Goal: Task Accomplishment & Management: Use online tool/utility

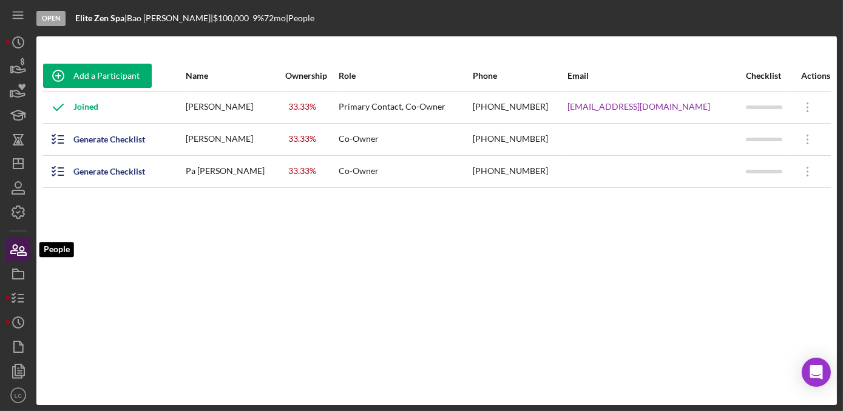
click at [11, 242] on icon "button" at bounding box center [18, 250] width 30 height 30
click at [18, 246] on icon "button" at bounding box center [18, 250] width 30 height 30
click at [21, 167] on icon "Icon/Dashboard" at bounding box center [18, 164] width 30 height 30
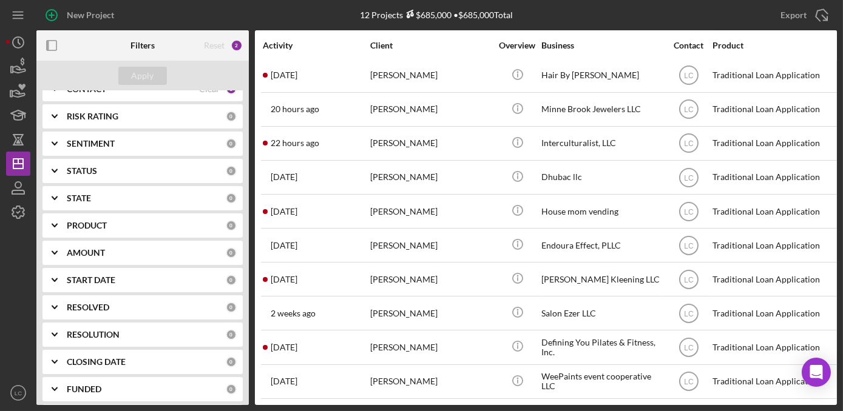
scroll to position [78, 0]
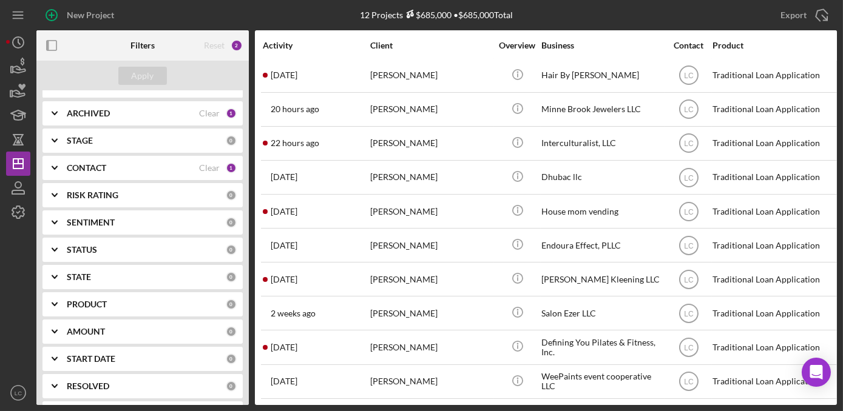
click at [81, 172] on b "CONTACT" at bounding box center [86, 168] width 39 height 10
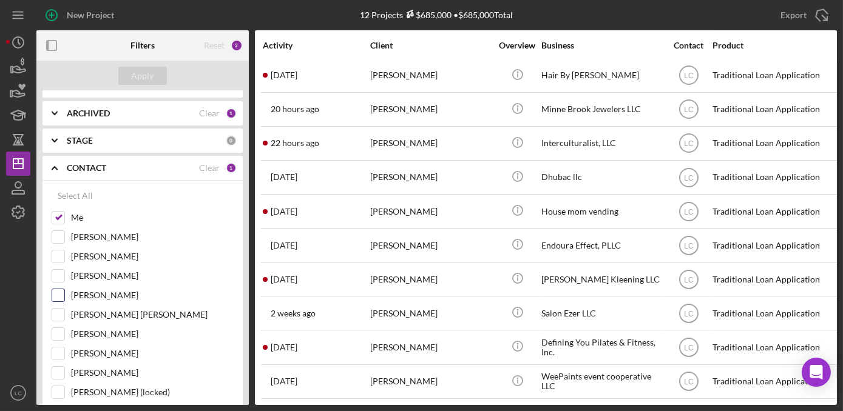
click at [56, 294] on input "[PERSON_NAME]" at bounding box center [58, 295] width 12 height 12
checkbox input "true"
click at [133, 76] on div "Apply" at bounding box center [143, 76] width 22 height 18
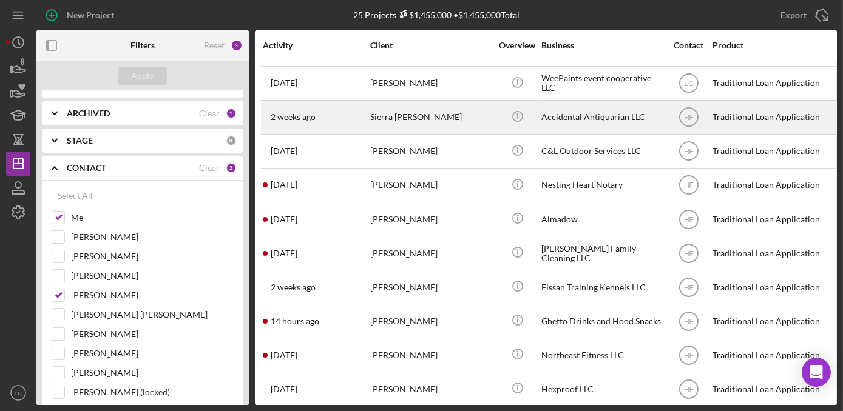
scroll to position [461, 0]
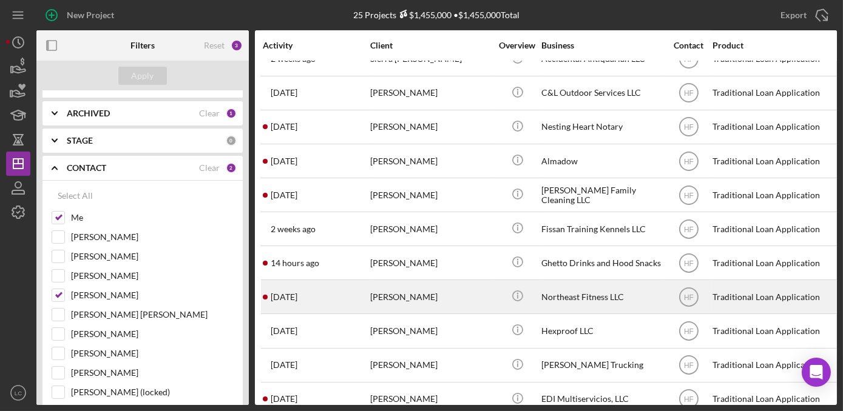
click at [612, 294] on div "Northeast Fitness LLC" at bounding box center [601, 297] width 121 height 32
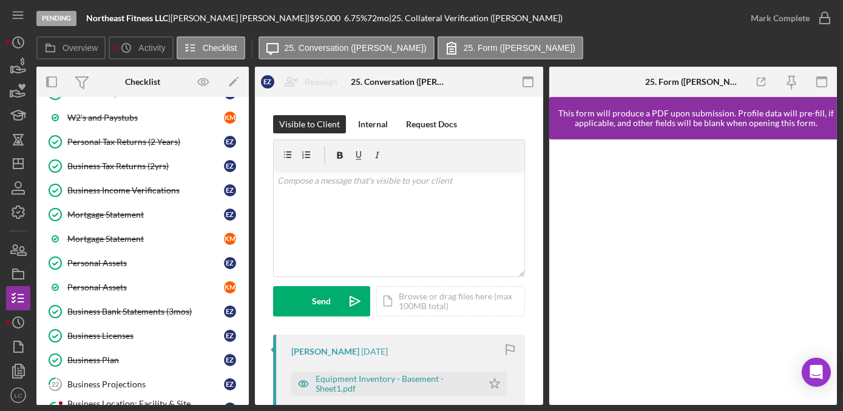
scroll to position [448, 0]
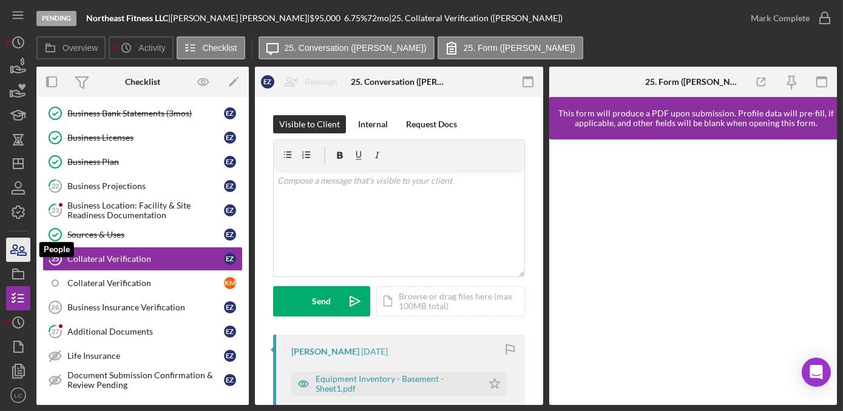
click at [13, 246] on icon "button" at bounding box center [14, 249] width 7 height 8
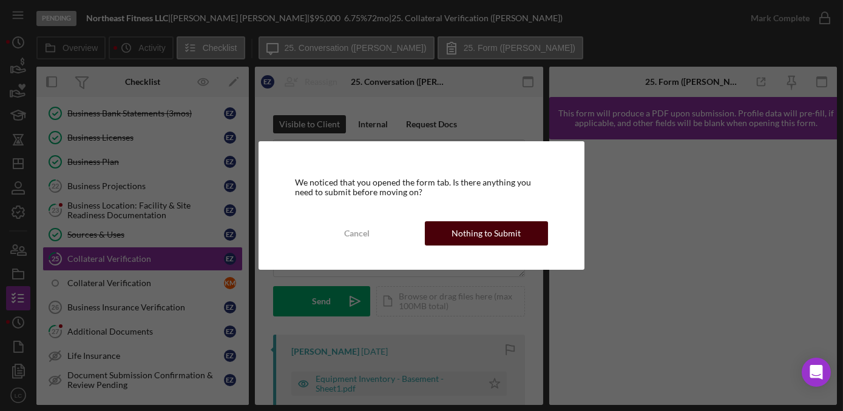
click at [488, 232] on div "Nothing to Submit" at bounding box center [486, 234] width 69 height 24
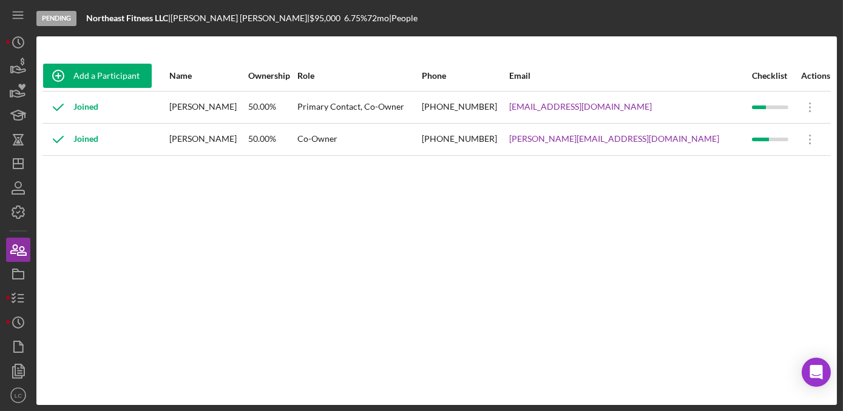
drag, startPoint x: 695, startPoint y: 106, endPoint x: 561, endPoint y: 110, distance: 134.2
click at [561, 110] on tr "Joined [PERSON_NAME] 50.00% Primary Contact, Co-Owner [PHONE_NUMBER] [EMAIL_ADD…" at bounding box center [436, 107] width 788 height 32
copy tr "[EMAIL_ADDRESS][DOMAIN_NAME]"
drag, startPoint x: 634, startPoint y: 138, endPoint x: 558, endPoint y: 138, distance: 75.9
click at [558, 138] on tr "Joined [PERSON_NAME] 50.00% Co-Owner [PHONE_NUMBER] [PERSON_NAME][EMAIL_ADDRESS…" at bounding box center [436, 139] width 788 height 32
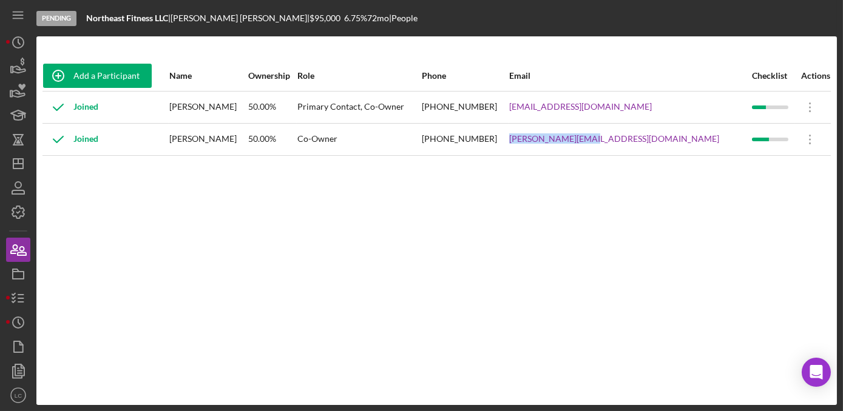
drag, startPoint x: 558, startPoint y: 138, endPoint x: 578, endPoint y: 144, distance: 20.3
copy tr "[PERSON_NAME][EMAIL_ADDRESS][DOMAIN_NAME]"
click at [16, 164] on icon "Icon/Dashboard" at bounding box center [18, 164] width 30 height 30
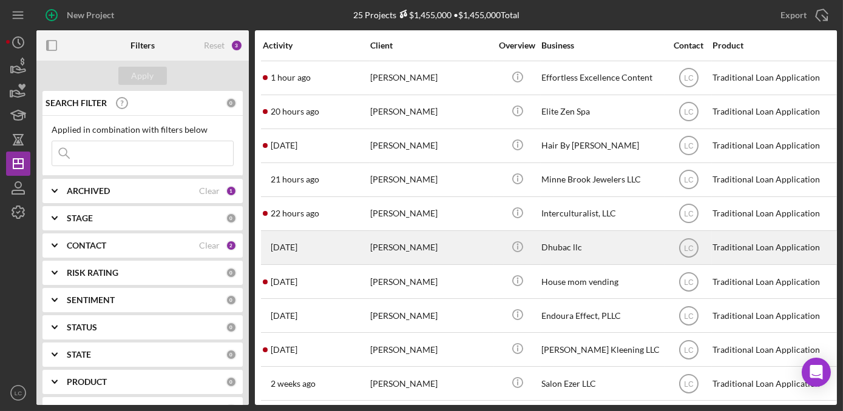
click at [602, 245] on div "Dhubac llc" at bounding box center [601, 248] width 121 height 32
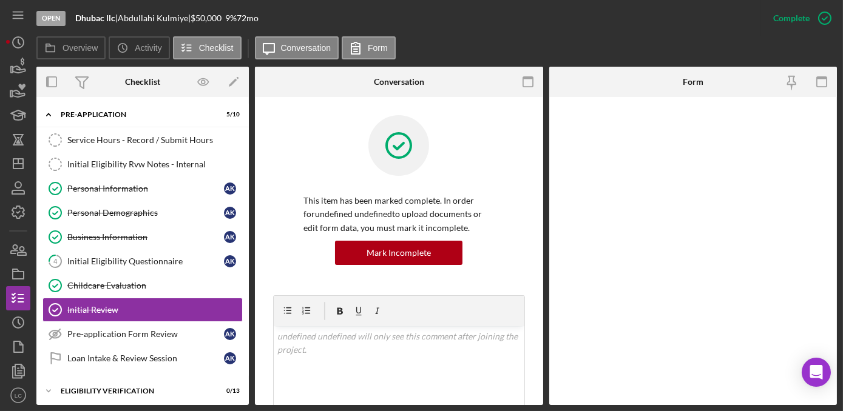
scroll to position [55, 0]
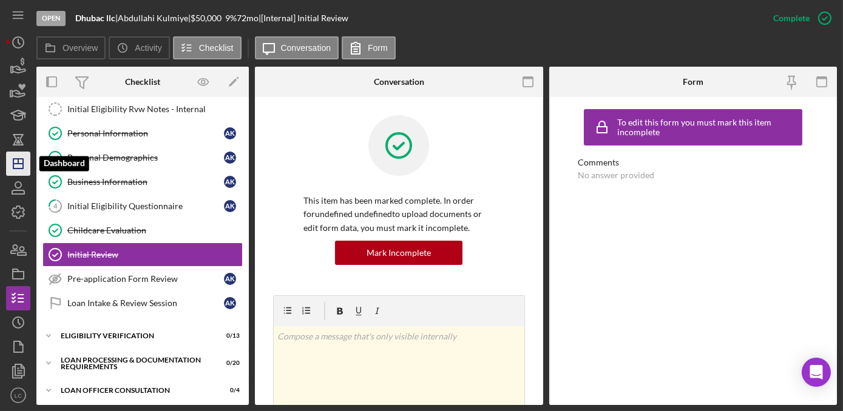
click at [13, 166] on polygon "button" at bounding box center [18, 164] width 10 height 10
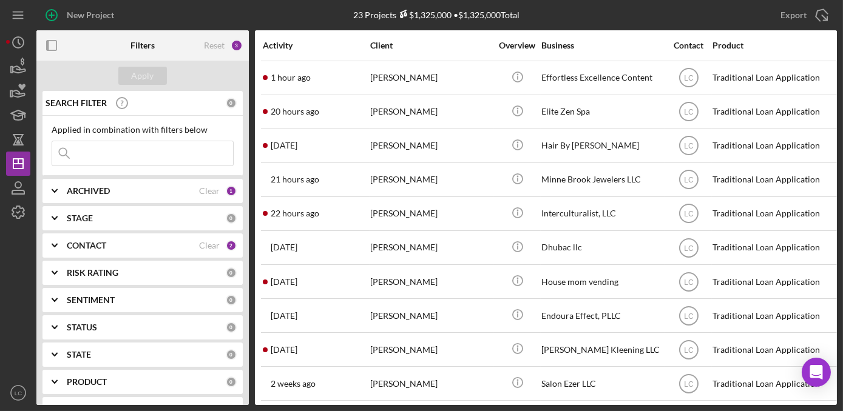
click at [492, 407] on div "New Project 23 Projects $1,325,000 • $1,325,000 Total Export Icon/Export Filter…" at bounding box center [421, 205] width 843 height 411
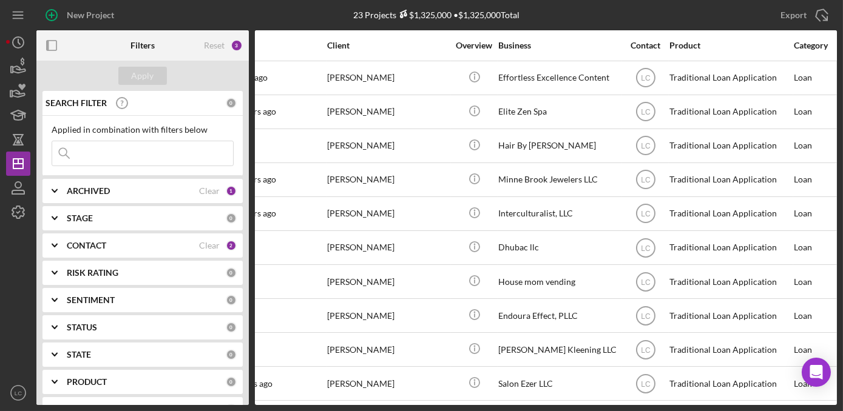
scroll to position [0, 32]
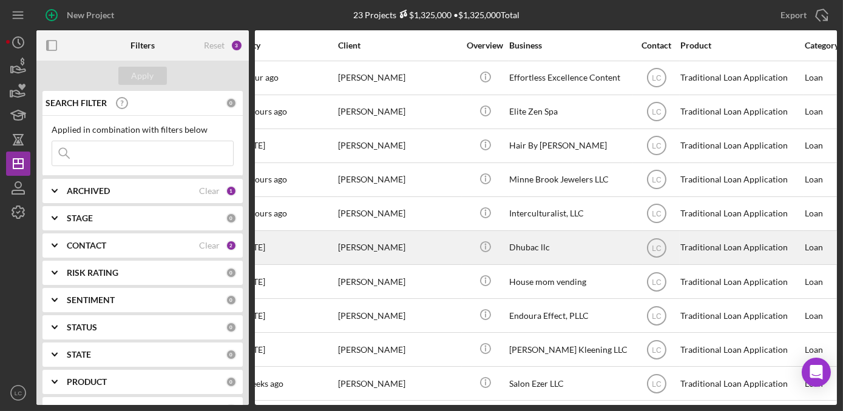
drag, startPoint x: 404, startPoint y: 248, endPoint x: 339, endPoint y: 249, distance: 65.6
click at [339, 249] on div "[PERSON_NAME]" at bounding box center [398, 248] width 121 height 32
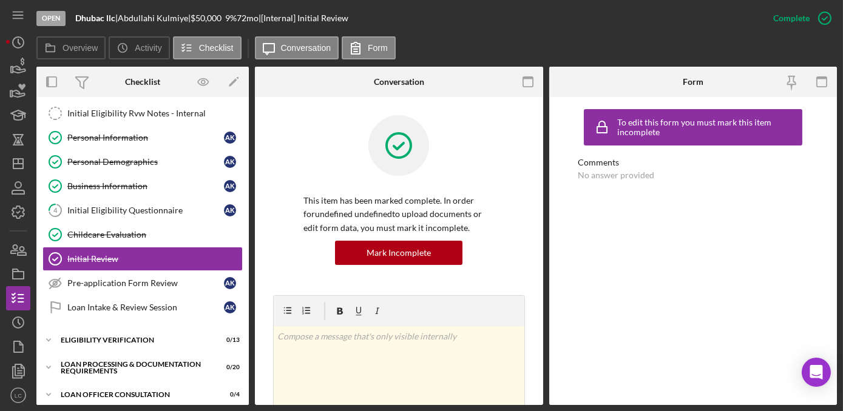
scroll to position [55, 0]
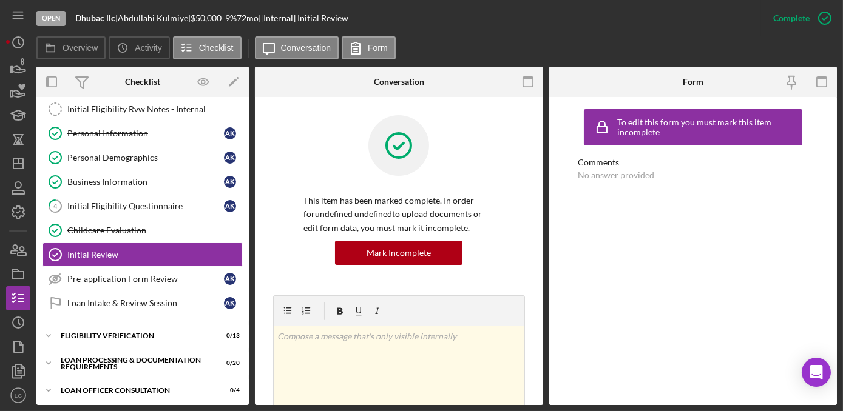
drag, startPoint x: 195, startPoint y: 16, endPoint x: 126, endPoint y: 18, distance: 69.2
click at [126, 18] on div "[PERSON_NAME] |" at bounding box center [154, 18] width 73 height 10
copy div "[PERSON_NAME]"
click at [19, 156] on icon "Icon/Dashboard" at bounding box center [18, 164] width 30 height 30
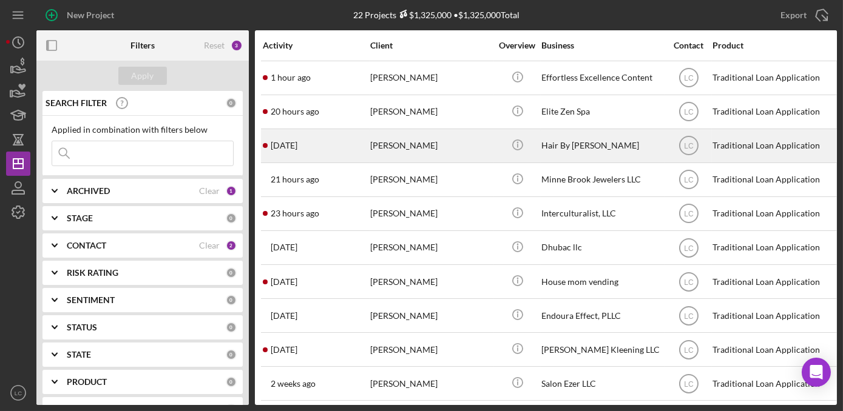
click at [435, 154] on div "[PERSON_NAME]" at bounding box center [430, 146] width 121 height 32
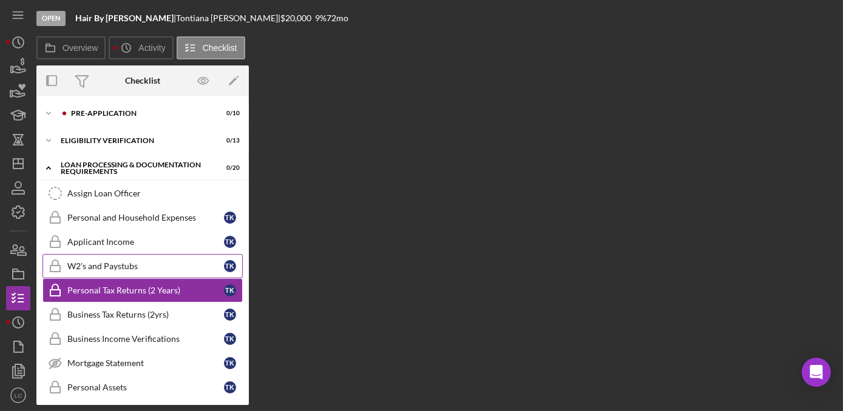
scroll to position [38, 0]
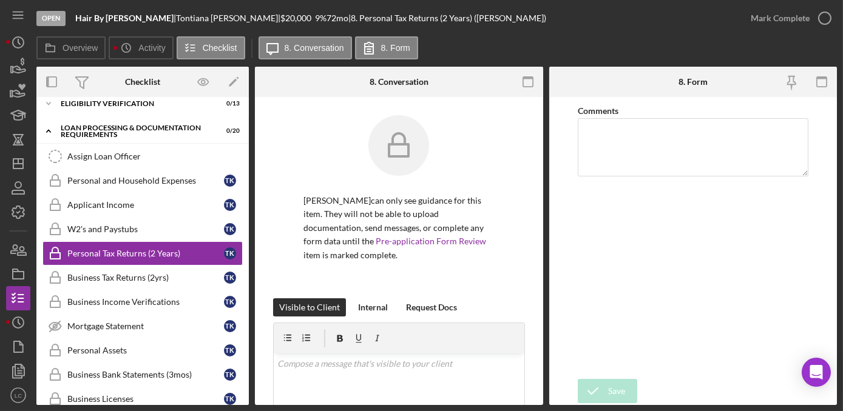
click at [5, 248] on div "Open Hair By [PERSON_NAME] | [PERSON_NAME] | $20,000 $20,000 9 % 72 mo | 8. Per…" at bounding box center [421, 205] width 843 height 411
click at [11, 250] on icon "button" at bounding box center [18, 250] width 30 height 30
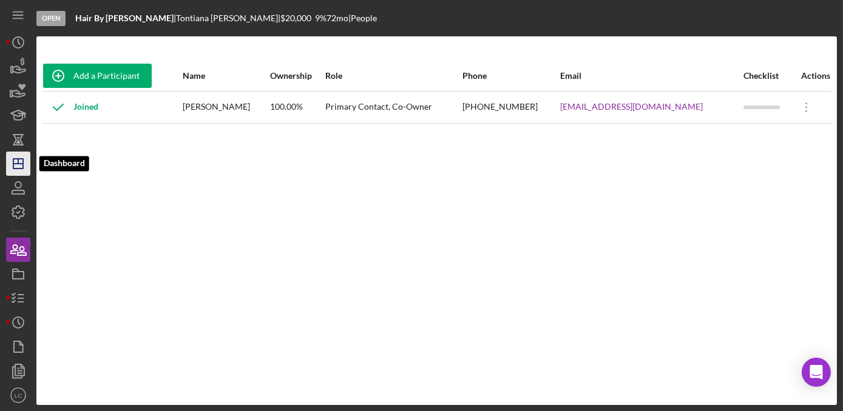
click at [11, 163] on icon "Icon/Dashboard" at bounding box center [18, 164] width 30 height 30
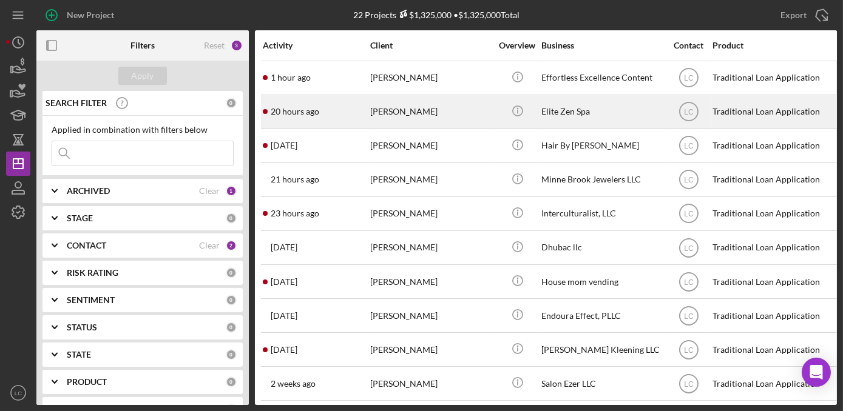
click at [450, 118] on div "[PERSON_NAME]" at bounding box center [430, 112] width 121 height 32
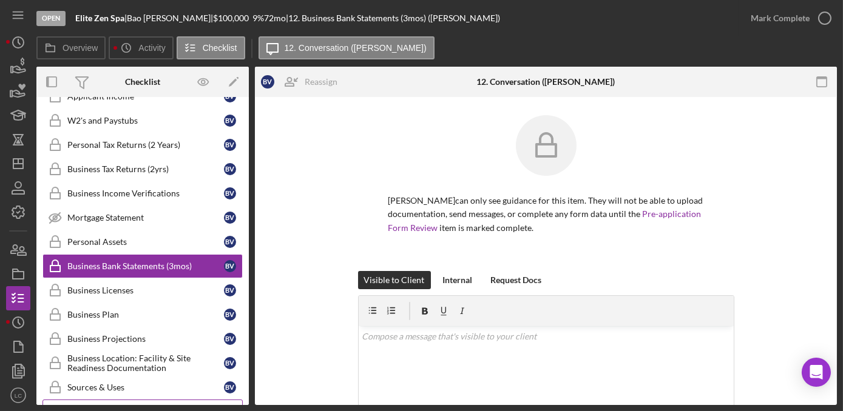
scroll to position [184, 0]
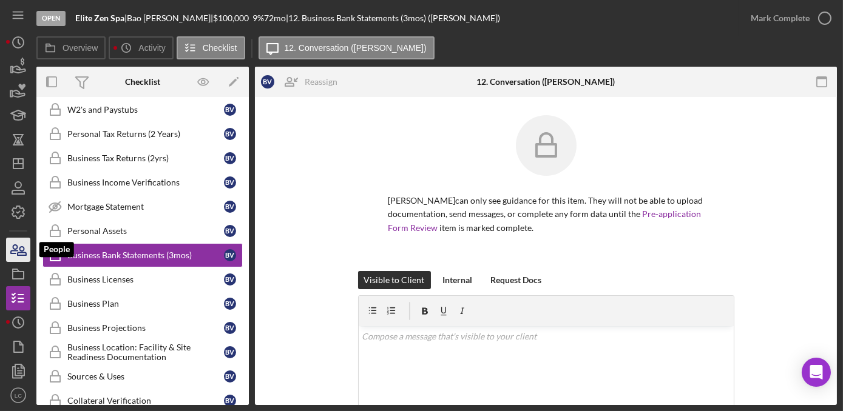
click at [25, 251] on icon "button" at bounding box center [18, 250] width 30 height 30
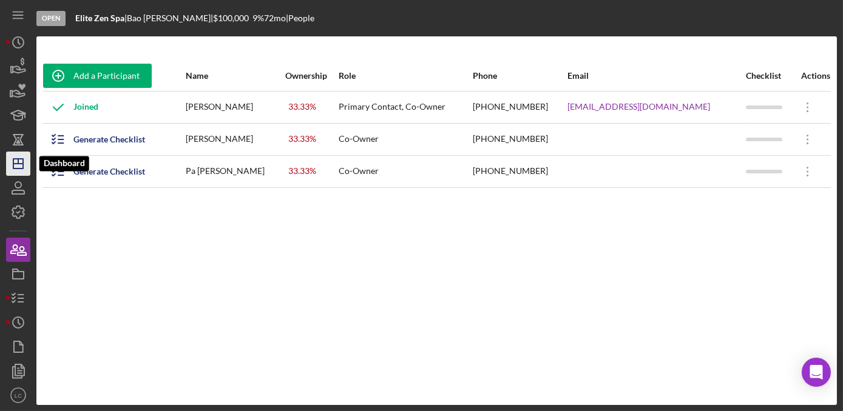
click at [14, 166] on icon "Icon/Dashboard" at bounding box center [18, 164] width 30 height 30
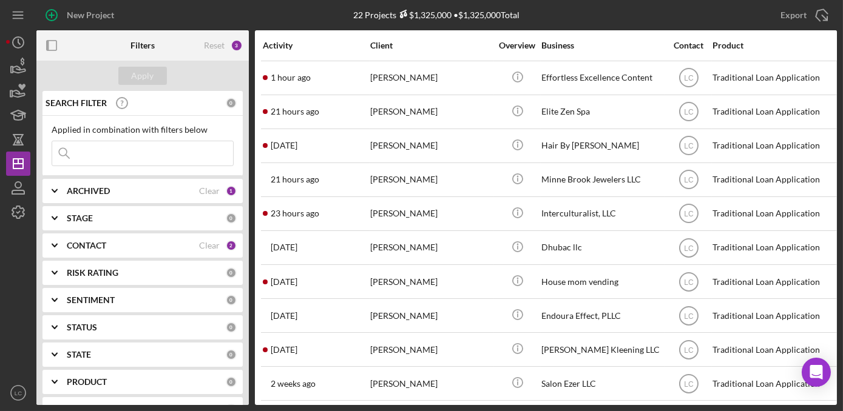
click at [791, 410] on div "New Project 22 Projects $1,325,000 • $1,325,000 Total Export Icon/Export Filter…" at bounding box center [421, 205] width 843 height 411
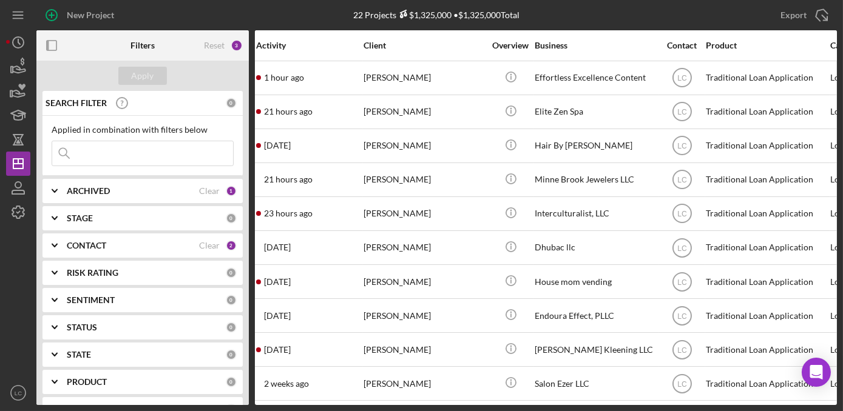
scroll to position [0, 3]
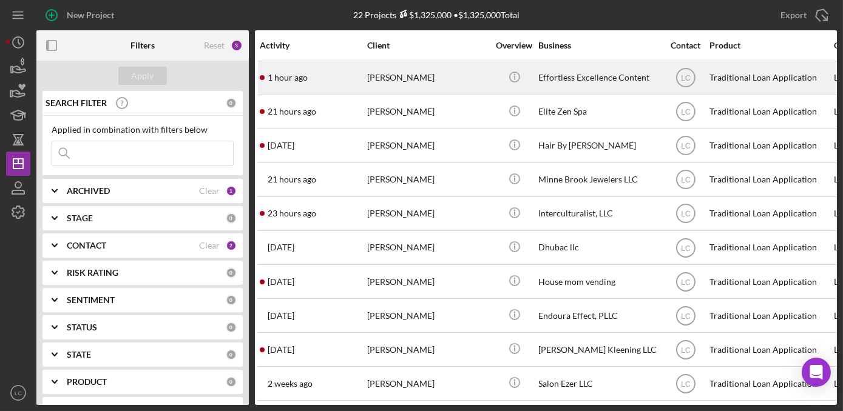
click at [385, 67] on div "[PERSON_NAME]" at bounding box center [427, 78] width 121 height 32
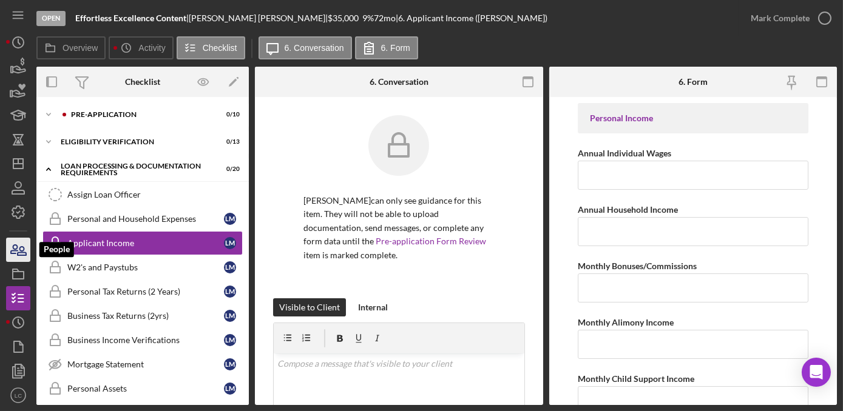
click at [24, 255] on icon "button" at bounding box center [22, 251] width 8 height 8
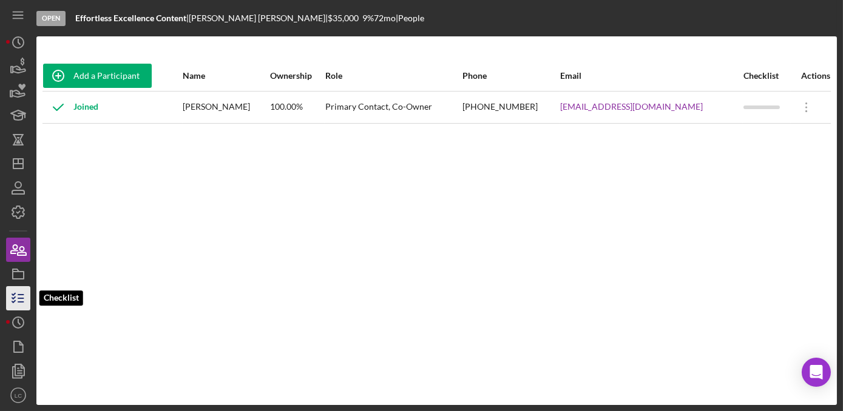
click at [16, 306] on icon "button" at bounding box center [18, 298] width 30 height 30
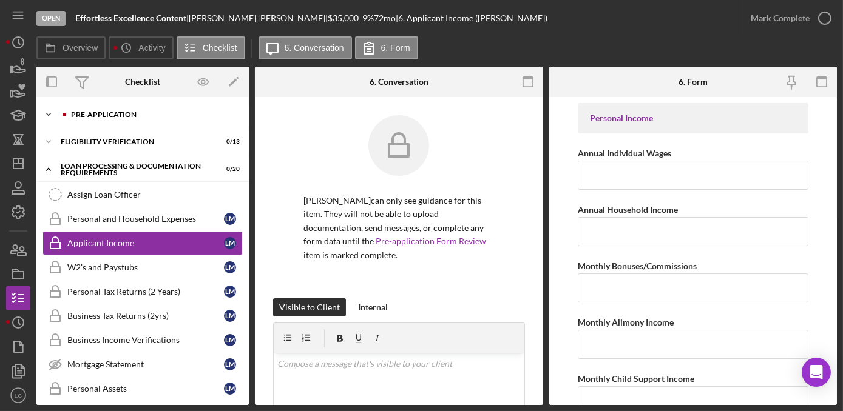
click at [52, 113] on icon "Icon/Expander" at bounding box center [48, 115] width 24 height 24
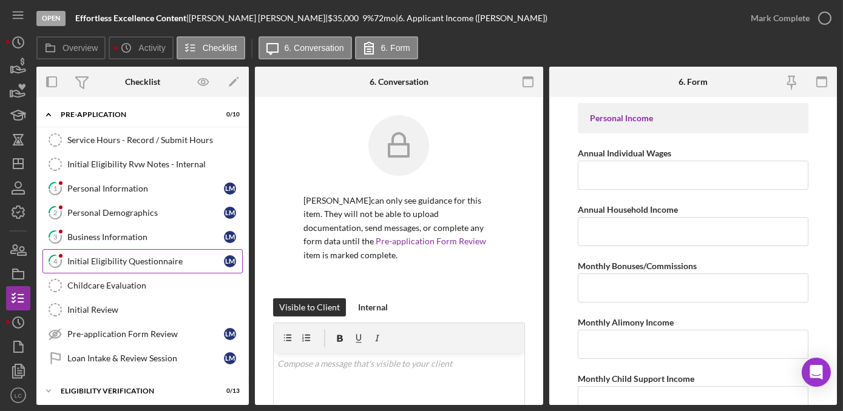
click at [81, 251] on link "4 Initial Eligibility Questionnaire [PERSON_NAME]" at bounding box center [142, 261] width 200 height 24
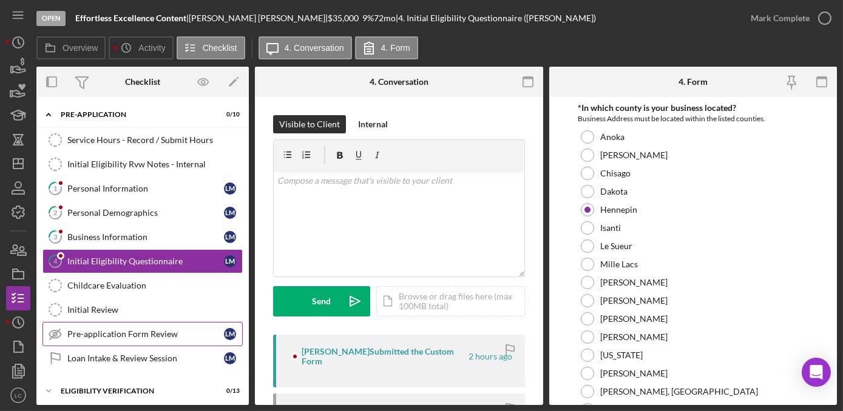
click at [74, 336] on div "Pre-application Form Review" at bounding box center [145, 335] width 157 height 10
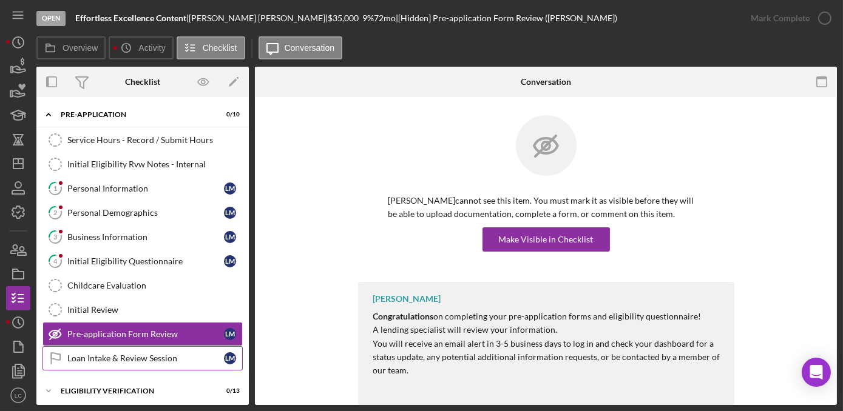
click at [183, 355] on div "Loan Intake & Review Session" at bounding box center [145, 359] width 157 height 10
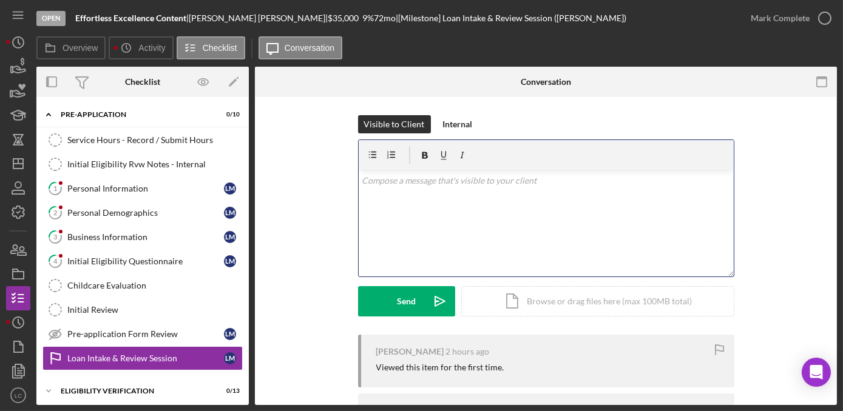
click at [422, 205] on div "v Color teal Color pink Remove color Add row above Add row below Add column bef…" at bounding box center [546, 224] width 375 height 106
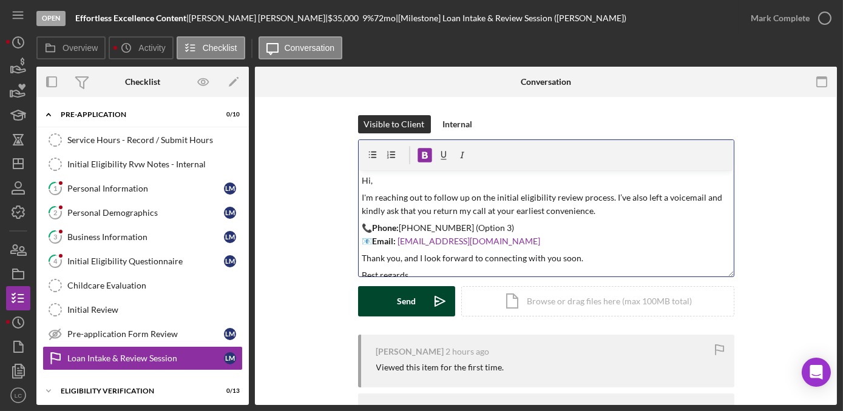
click at [376, 300] on button "Send Icon/icon-invite-send" at bounding box center [406, 301] width 97 height 30
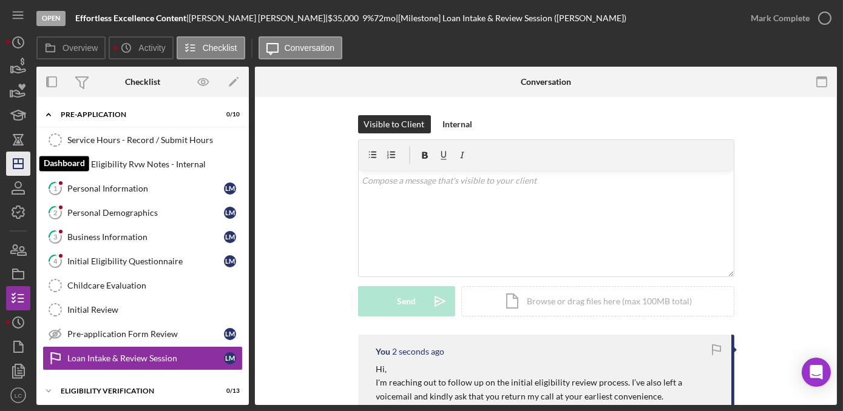
click at [15, 156] on icon "Icon/Dashboard" at bounding box center [18, 164] width 30 height 30
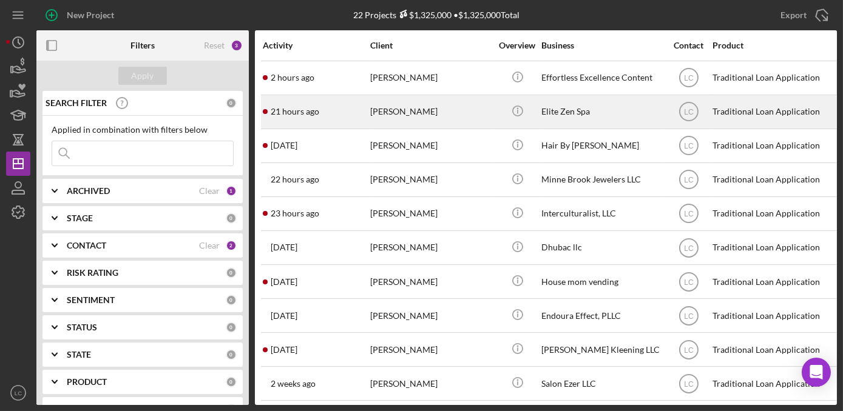
click at [367, 118] on div "21 hours ago [PERSON_NAME]" at bounding box center [316, 112] width 106 height 32
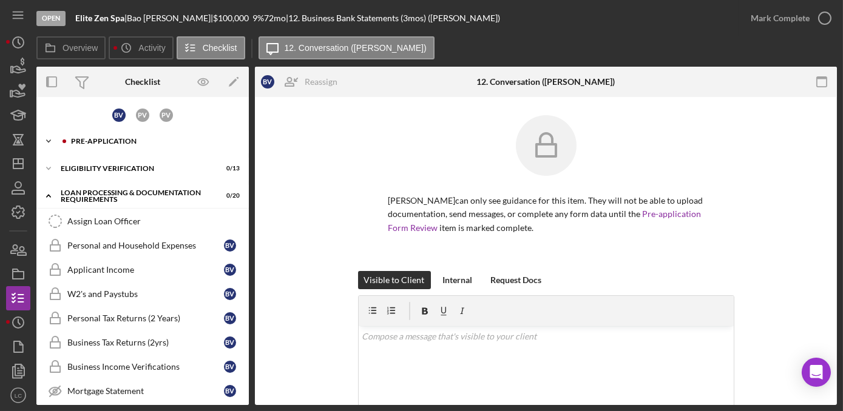
click at [47, 140] on icon "Icon/Expander" at bounding box center [48, 141] width 24 height 24
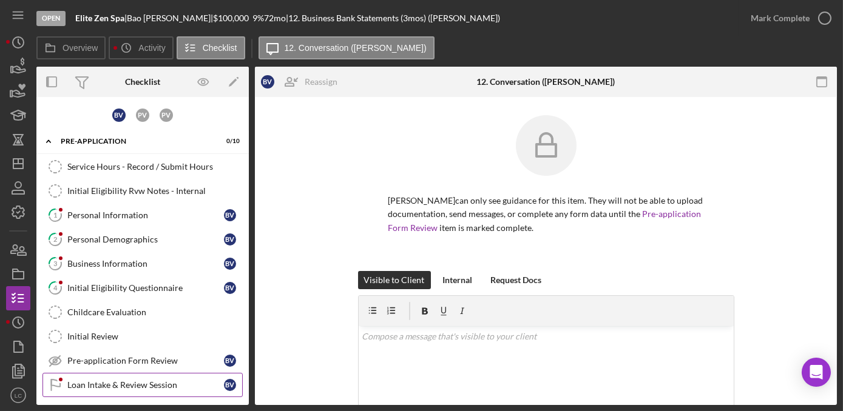
click at [123, 381] on div "Loan Intake & Review Session" at bounding box center [145, 386] width 157 height 10
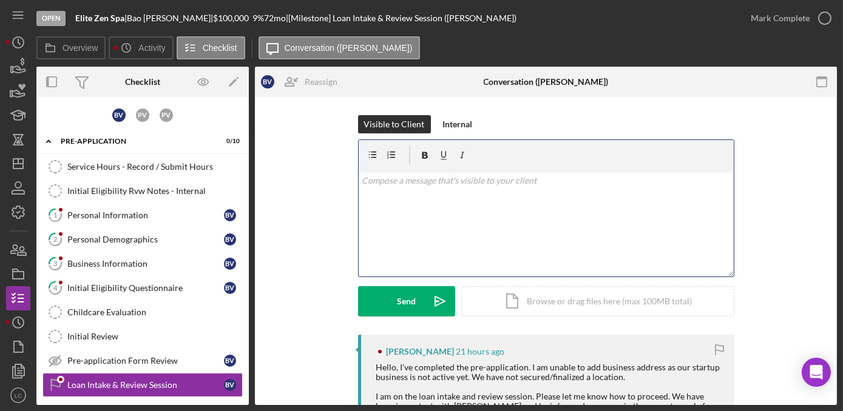
click at [442, 237] on div "v Color teal Color pink Remove color Add row above Add row below Add column bef…" at bounding box center [546, 224] width 375 height 106
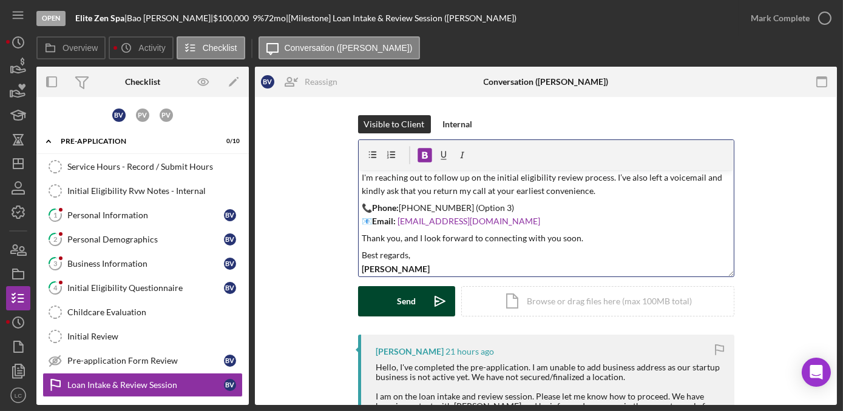
click at [401, 305] on div "Send" at bounding box center [406, 301] width 19 height 30
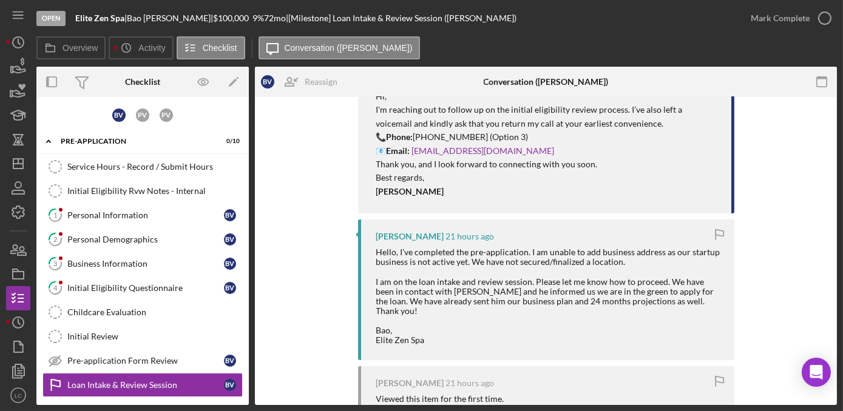
scroll to position [276, 0]
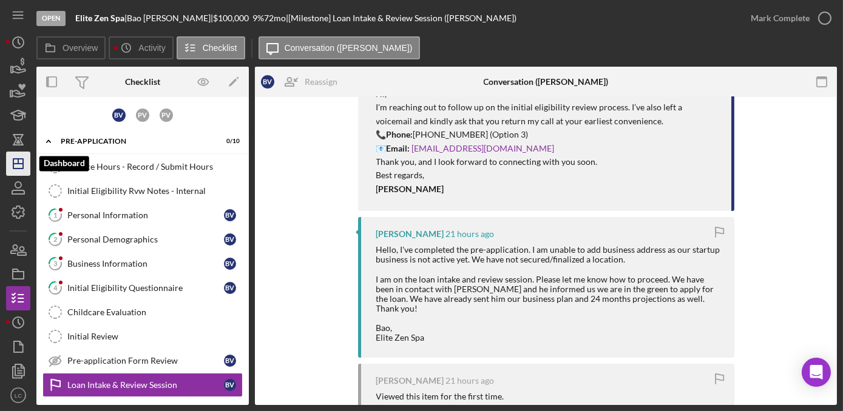
click at [24, 161] on icon "Icon/Dashboard" at bounding box center [18, 164] width 30 height 30
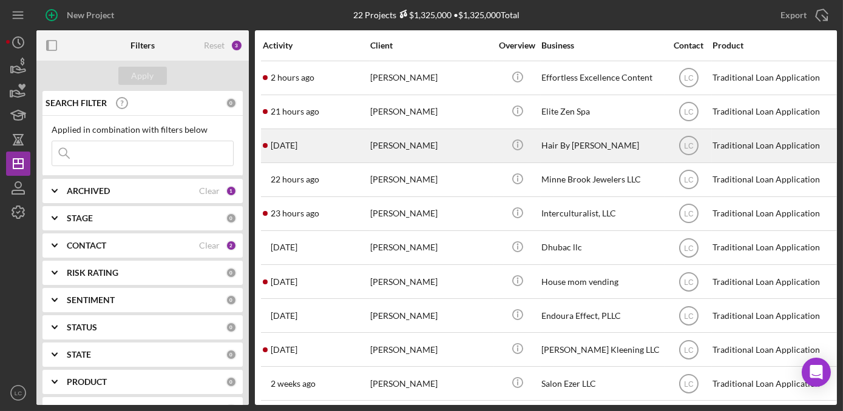
click at [398, 152] on div "[PERSON_NAME]" at bounding box center [430, 146] width 121 height 32
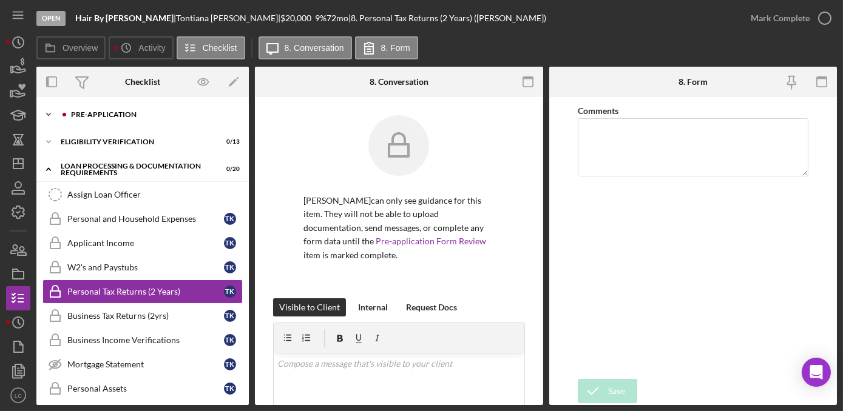
click at [46, 112] on icon "Icon/Expander" at bounding box center [48, 115] width 24 height 24
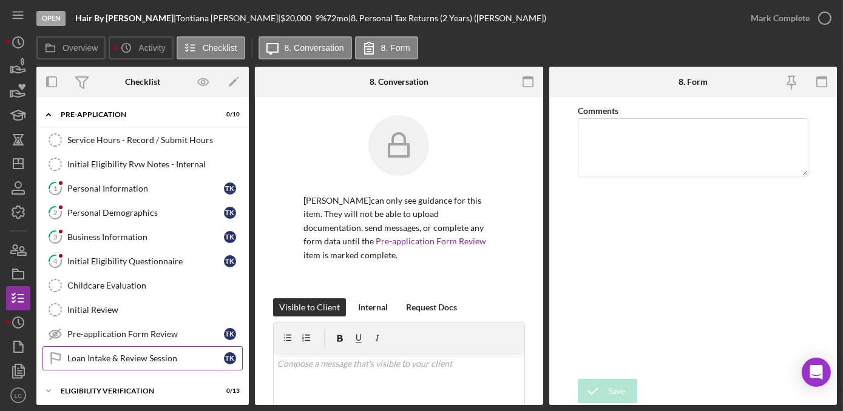
click at [143, 366] on link "Loan Intake & Review Session Loan Intake & Review Session T K" at bounding box center [142, 359] width 200 height 24
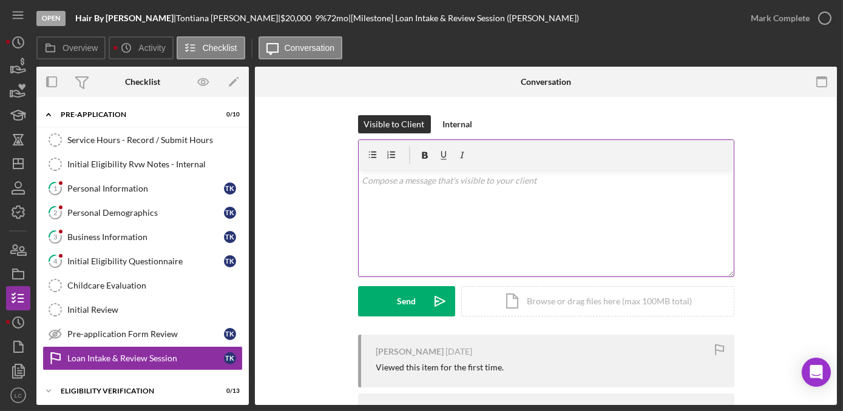
click at [417, 214] on div "v Color teal Color pink Remove color Add row above Add row below Add column bef…" at bounding box center [546, 224] width 375 height 106
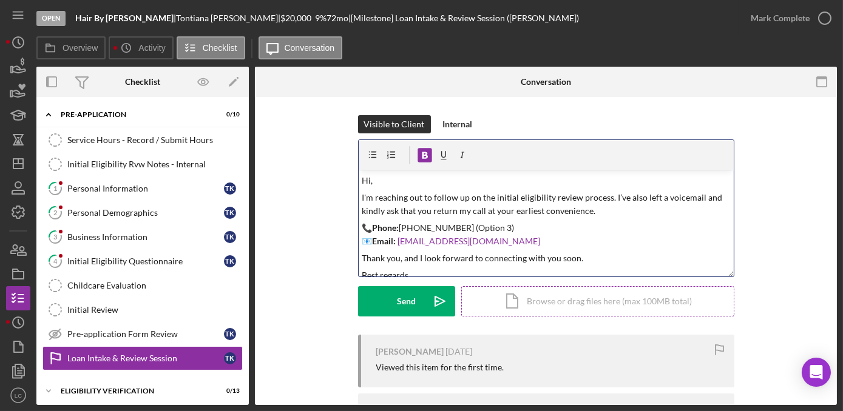
scroll to position [20, 0]
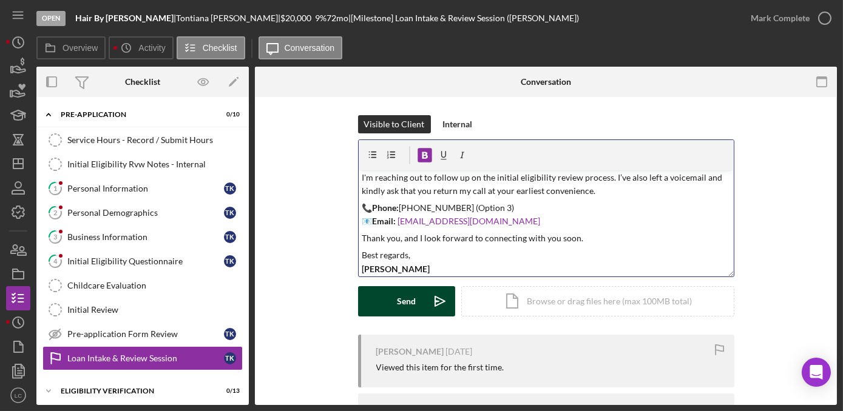
click at [374, 314] on button "Send Icon/icon-invite-send" at bounding box center [406, 301] width 97 height 30
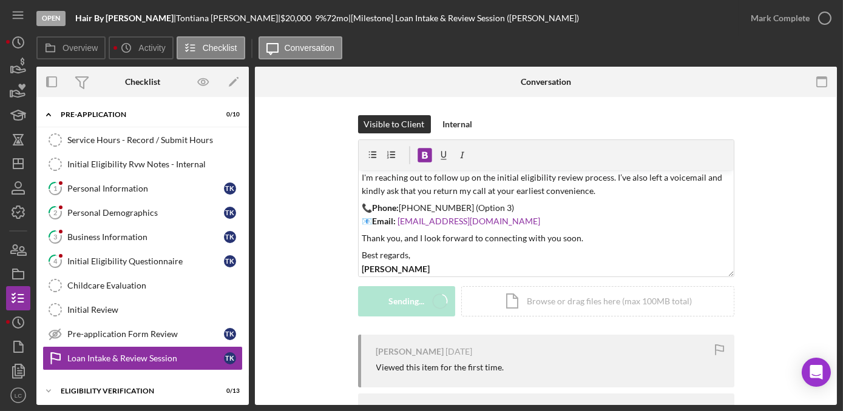
scroll to position [0, 0]
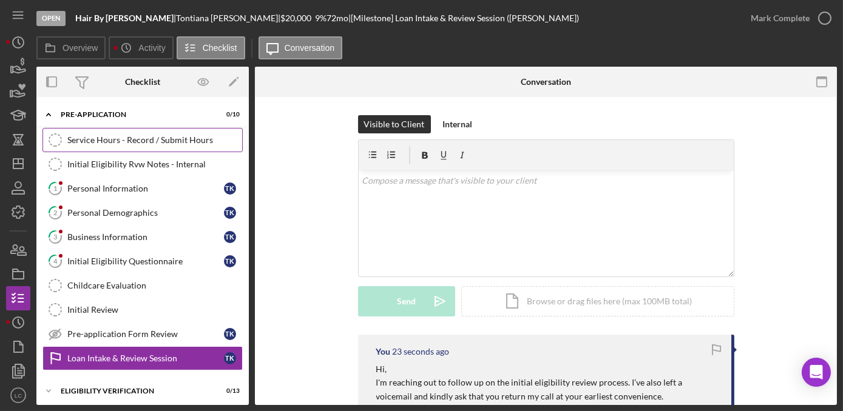
click at [112, 146] on link "Service Hours - Record / Submit Hours Service Hours - Record / Submit Hours" at bounding box center [142, 140] width 200 height 24
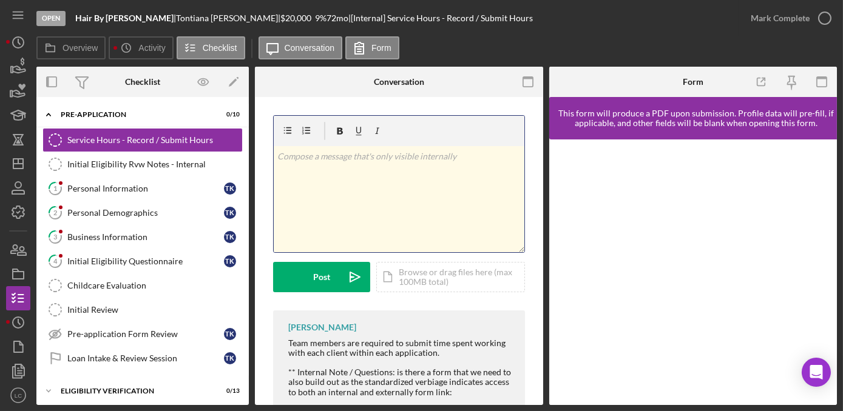
click at [394, 200] on div "v Color teal Color pink Remove color Add row above Add row below Add column bef…" at bounding box center [399, 199] width 251 height 106
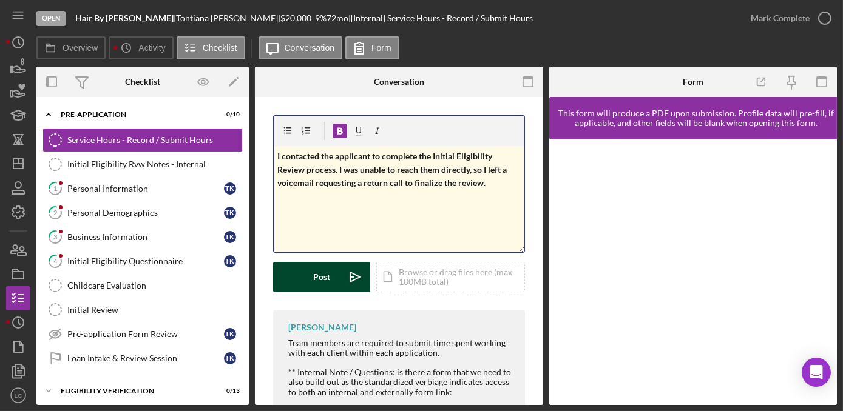
click at [303, 277] on button "Post Icon/icon-invite-send" at bounding box center [321, 277] width 97 height 30
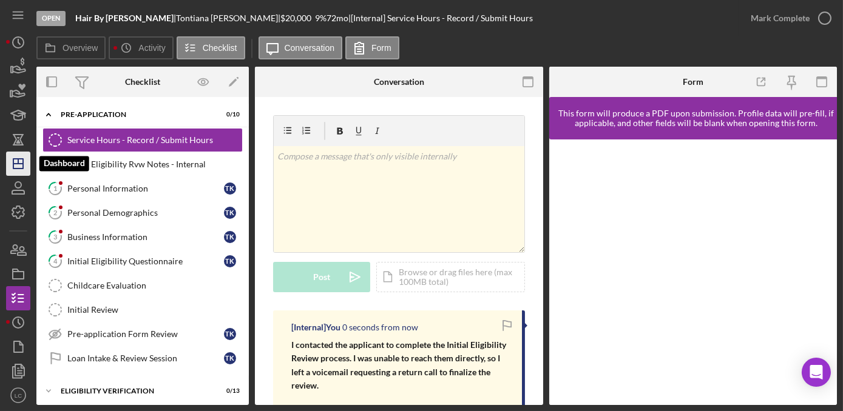
click at [20, 164] on icon "Icon/Dashboard" at bounding box center [18, 164] width 30 height 30
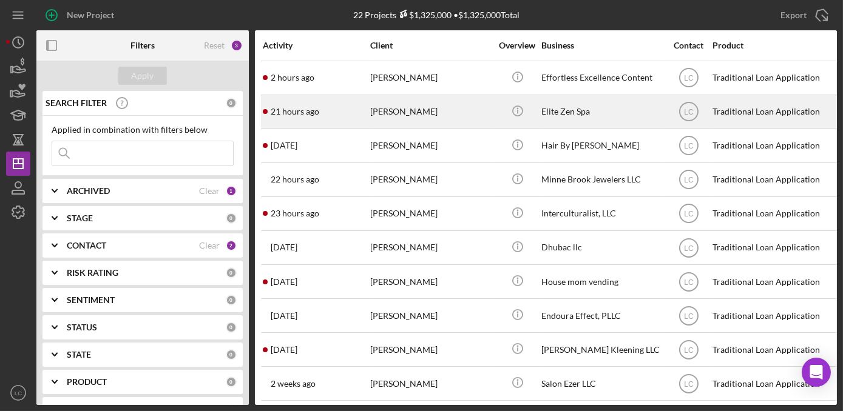
click at [403, 115] on div "[PERSON_NAME]" at bounding box center [430, 112] width 121 height 32
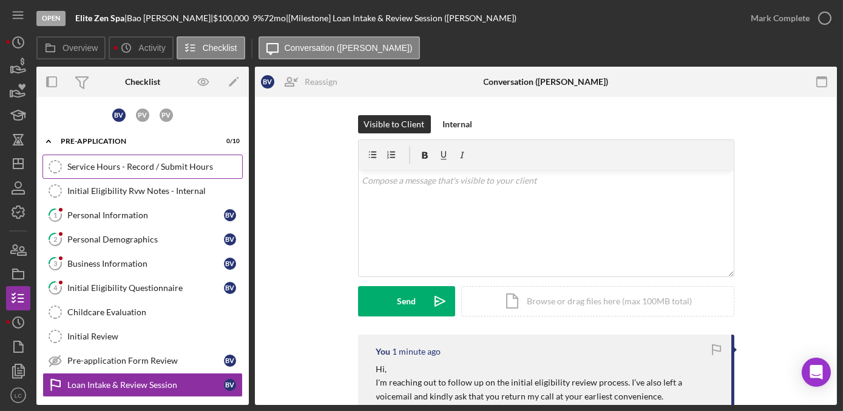
click at [75, 162] on div "Service Hours - Record / Submit Hours" at bounding box center [154, 167] width 175 height 10
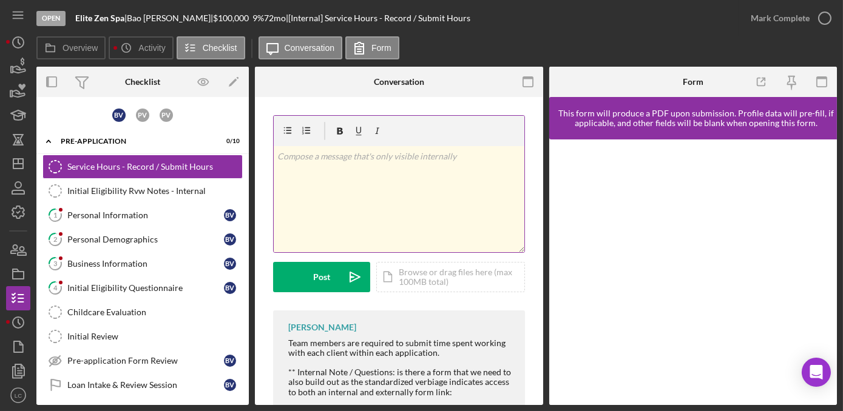
click at [293, 162] on p at bounding box center [398, 156] width 243 height 13
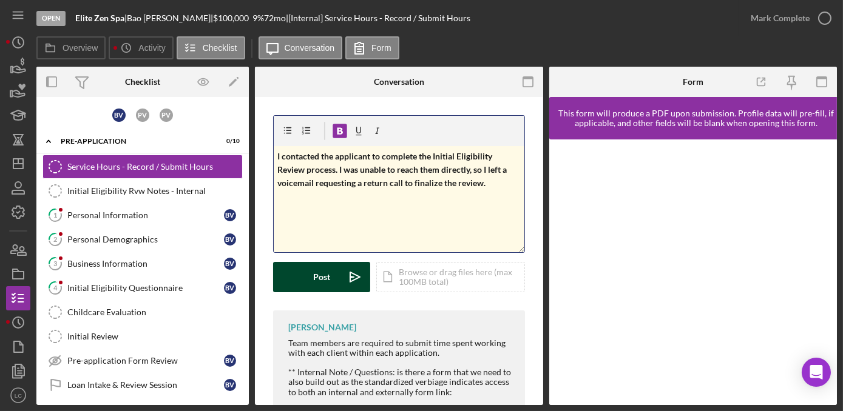
click at [314, 283] on div "Post" at bounding box center [321, 277] width 17 height 30
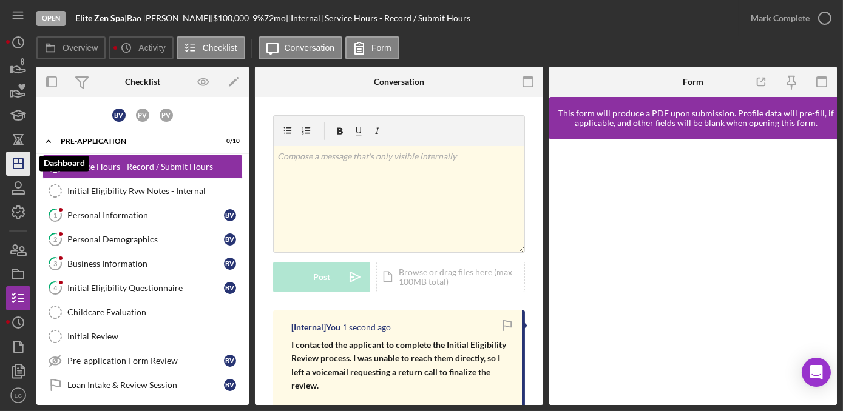
click at [21, 168] on polygon "button" at bounding box center [18, 164] width 10 height 10
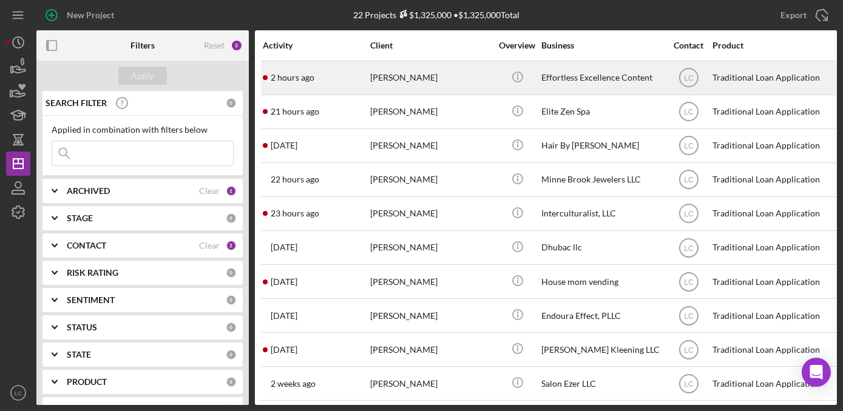
click at [373, 83] on div "[PERSON_NAME]" at bounding box center [430, 78] width 121 height 32
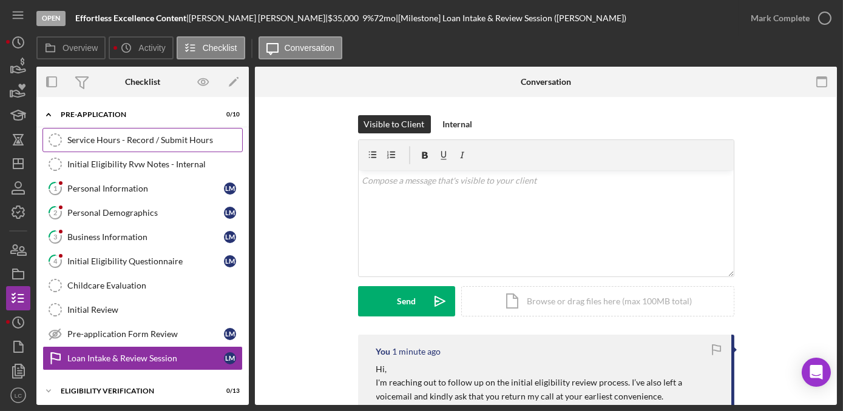
click at [121, 148] on link "Service Hours - Record / Submit Hours Service Hours - Record / Submit Hours" at bounding box center [142, 140] width 200 height 24
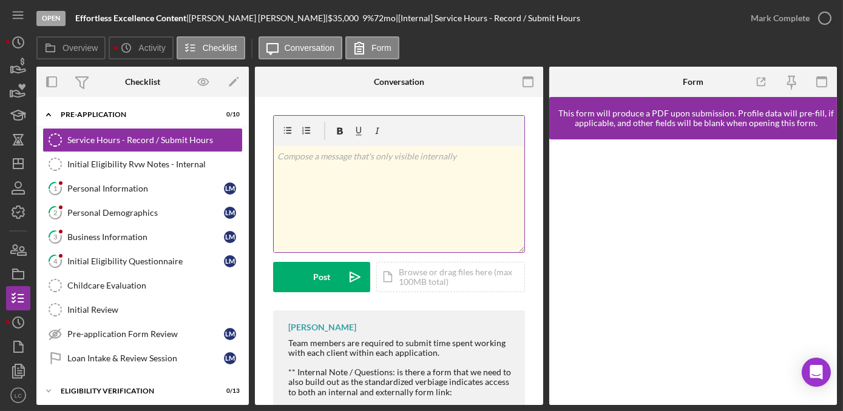
click at [380, 173] on div "v Color teal Color pink Remove color Add row above Add row below Add column bef…" at bounding box center [399, 199] width 251 height 106
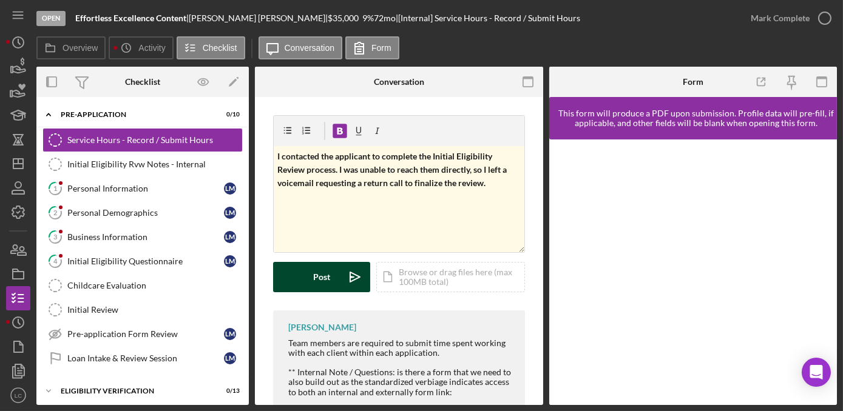
click at [310, 272] on button "Post Icon/icon-invite-send" at bounding box center [321, 277] width 97 height 30
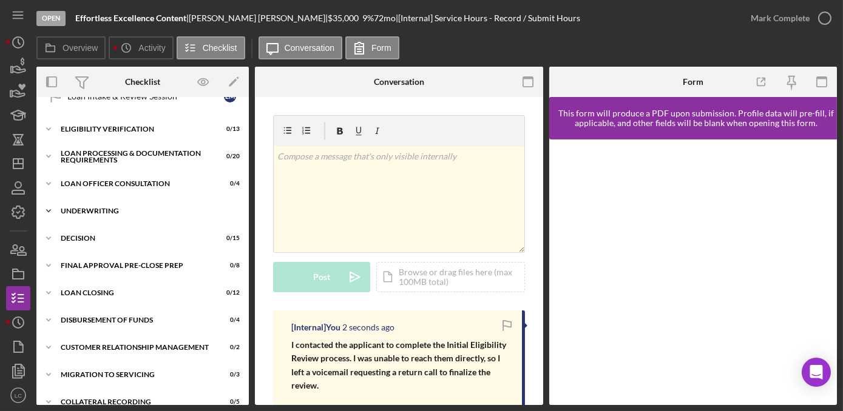
scroll to position [274, 0]
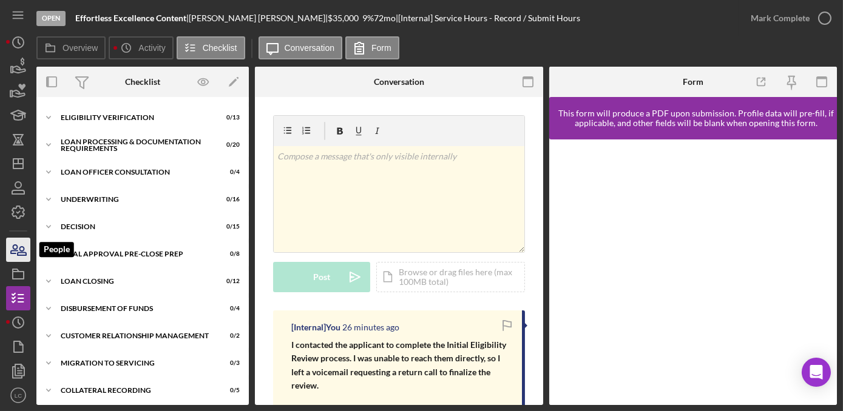
click at [21, 251] on icon "button" at bounding box center [22, 251] width 8 height 8
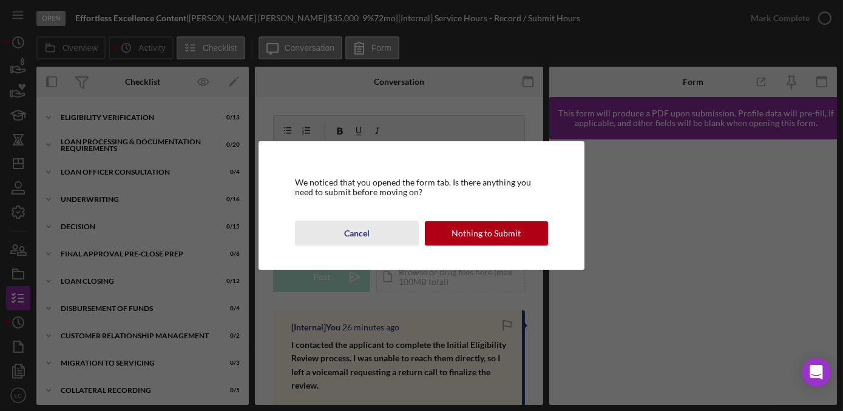
click at [354, 234] on div "Cancel" at bounding box center [356, 234] width 25 height 24
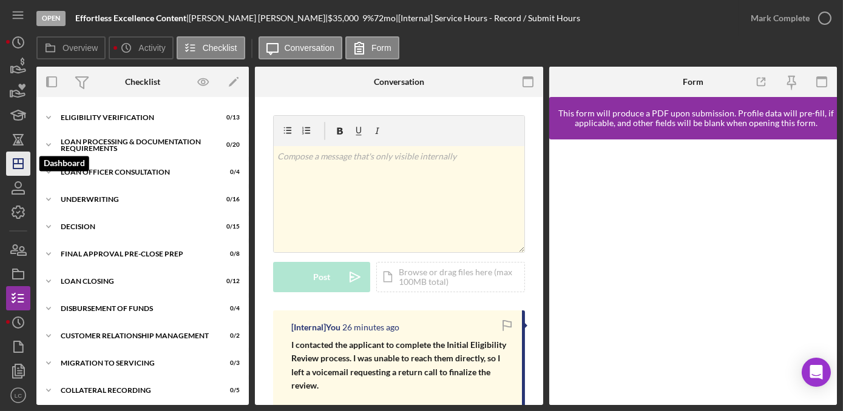
click at [8, 172] on icon "Icon/Dashboard" at bounding box center [18, 164] width 30 height 30
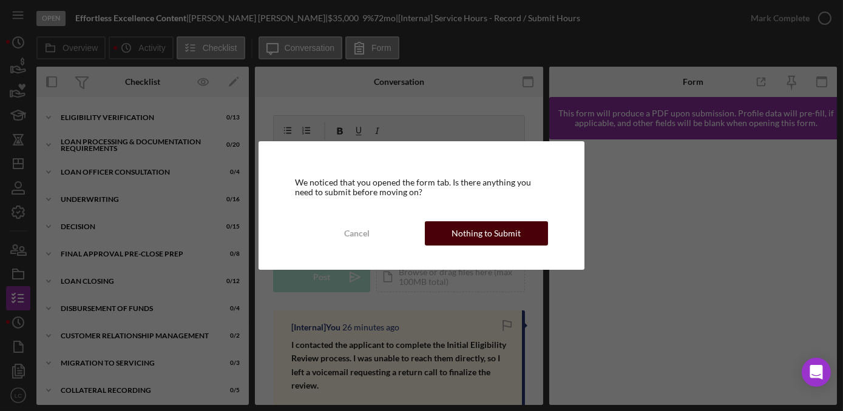
click at [499, 232] on div "Nothing to Submit" at bounding box center [486, 234] width 69 height 24
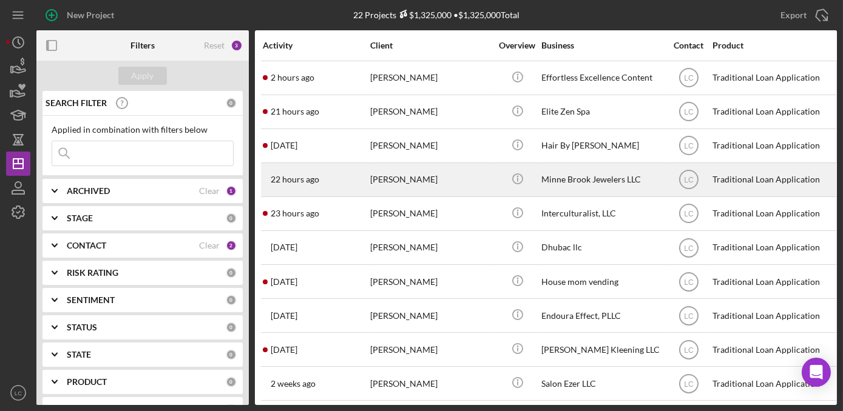
click at [467, 177] on div "[PERSON_NAME]" at bounding box center [430, 180] width 121 height 32
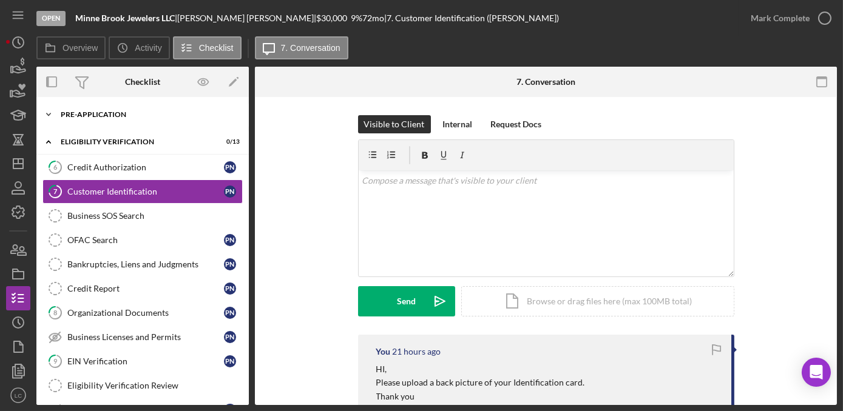
click at [49, 116] on icon "Icon/Expander" at bounding box center [48, 115] width 24 height 24
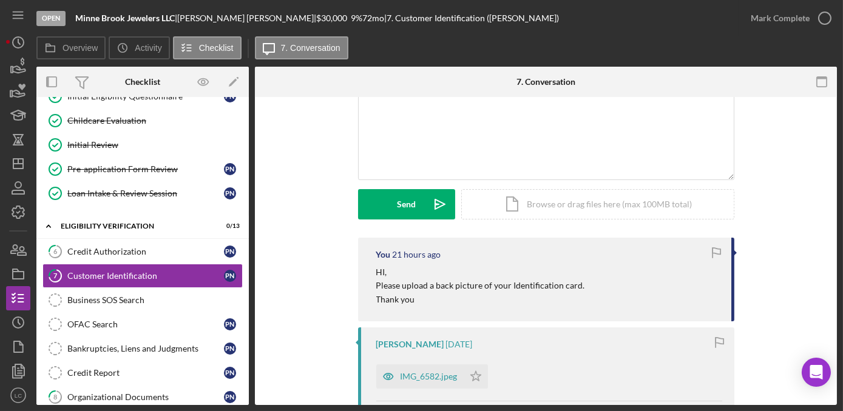
scroll to position [165, 0]
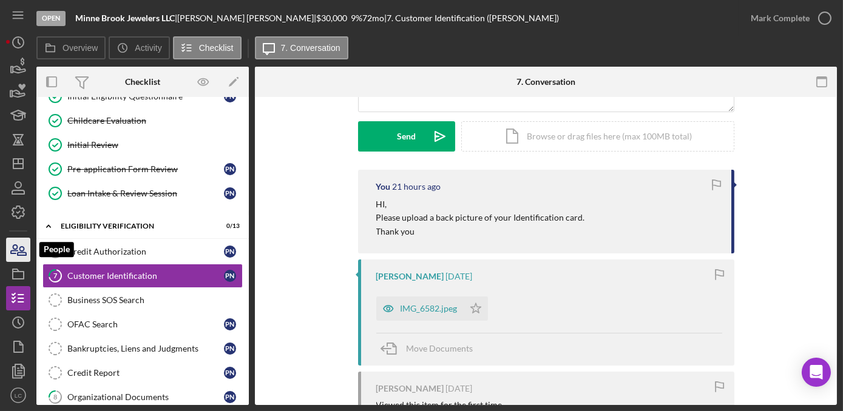
click at [19, 250] on icon "button" at bounding box center [22, 251] width 8 height 8
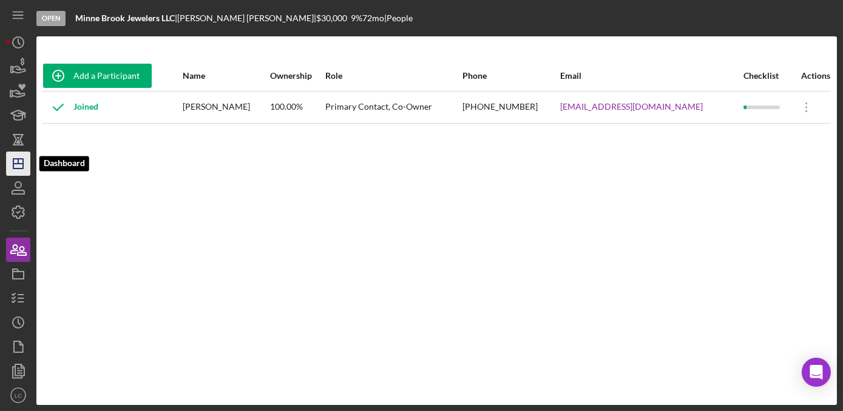
click at [8, 164] on icon "Icon/Dashboard" at bounding box center [18, 164] width 30 height 30
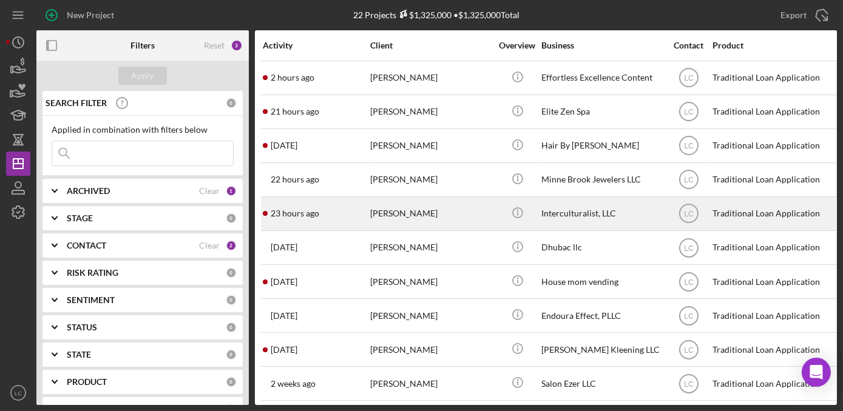
click at [467, 214] on div "[PERSON_NAME]" at bounding box center [430, 214] width 121 height 32
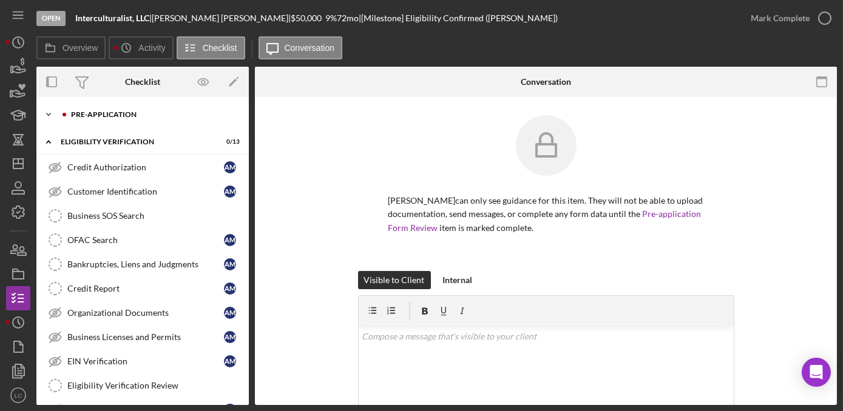
click at [41, 112] on icon "Icon/Expander" at bounding box center [48, 115] width 24 height 24
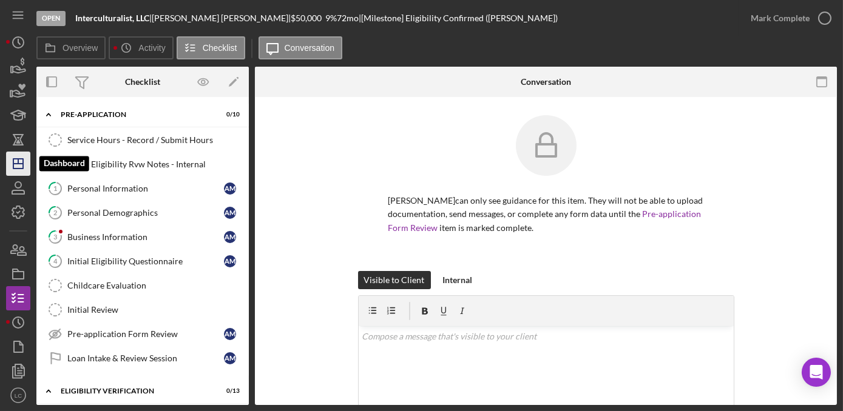
click at [16, 171] on icon "Icon/Dashboard" at bounding box center [18, 164] width 30 height 30
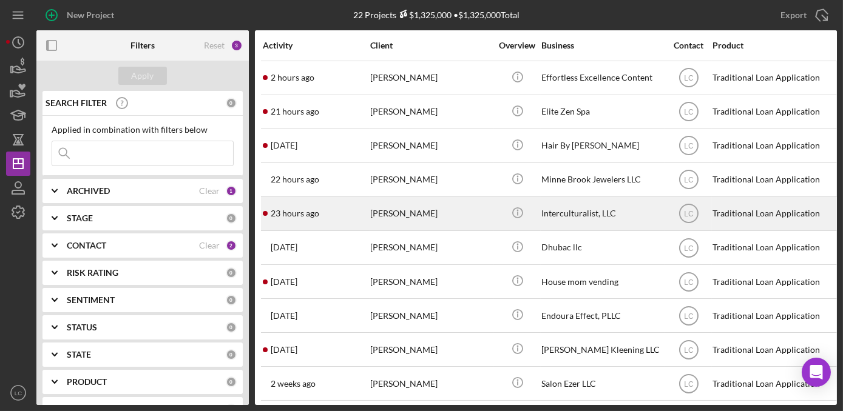
click at [437, 217] on div "[PERSON_NAME]" at bounding box center [430, 214] width 121 height 32
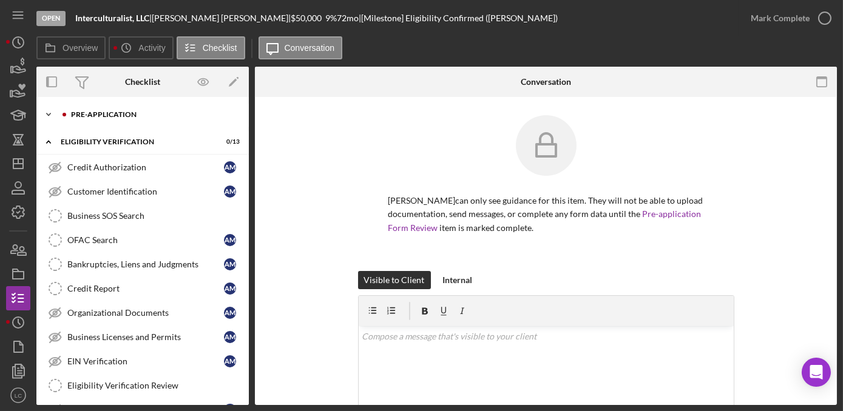
click at [47, 110] on icon "Icon/Expander" at bounding box center [48, 115] width 24 height 24
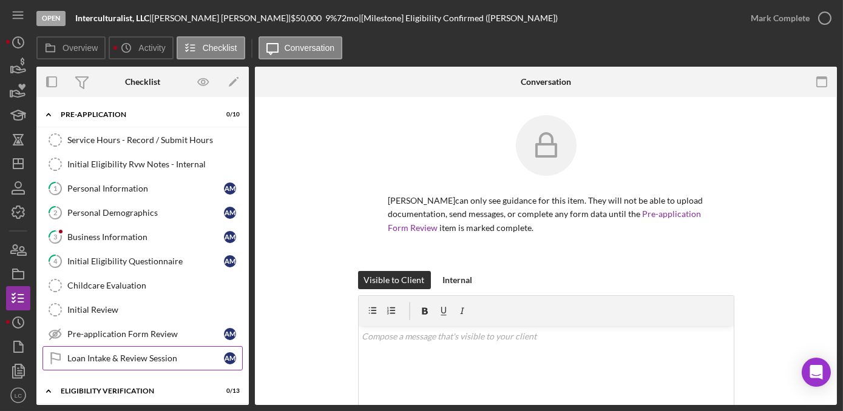
click at [110, 363] on link "Loan Intake & Review Session Loan Intake & Review Session A M" at bounding box center [142, 359] width 200 height 24
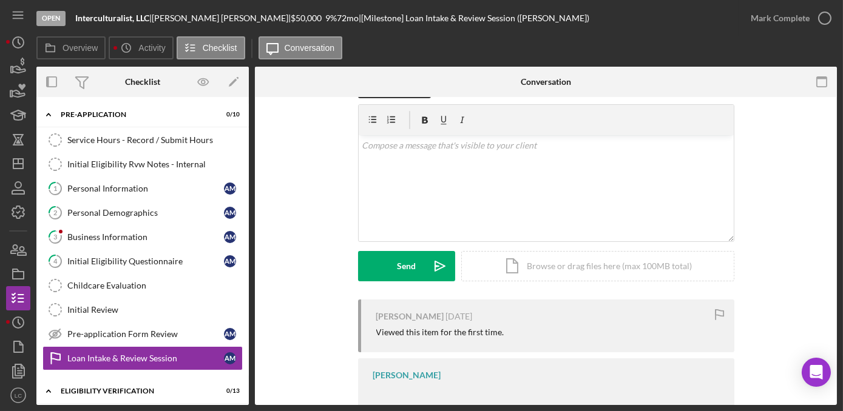
scroll to position [73, 0]
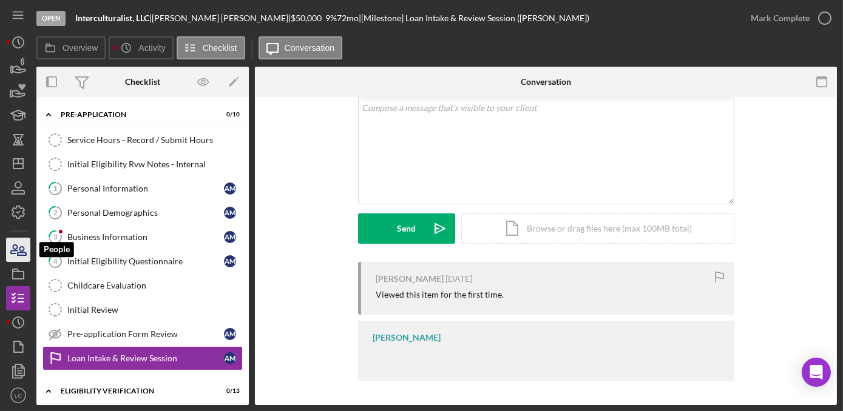
click at [27, 248] on icon "button" at bounding box center [18, 250] width 30 height 30
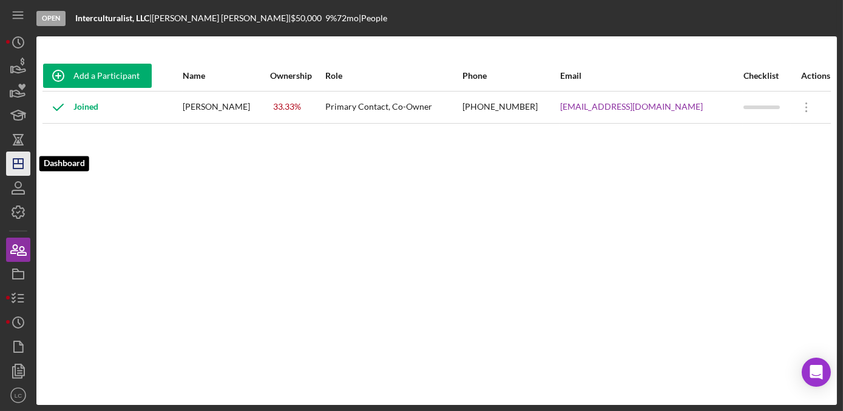
click at [23, 169] on icon "Icon/Dashboard" at bounding box center [18, 164] width 30 height 30
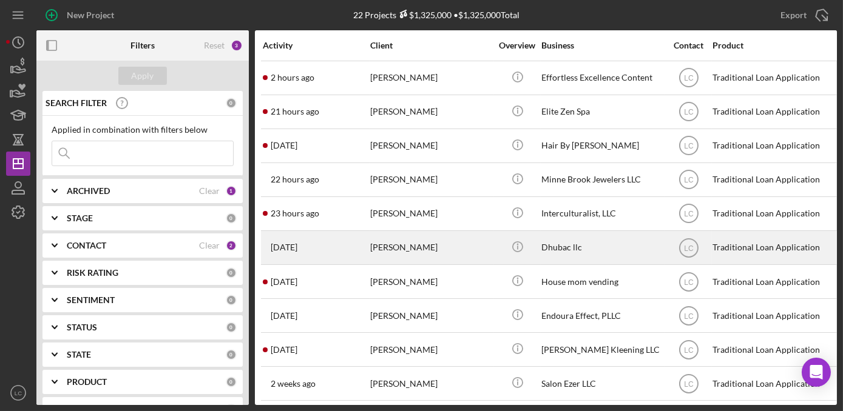
click at [476, 240] on div "[PERSON_NAME]" at bounding box center [430, 248] width 121 height 32
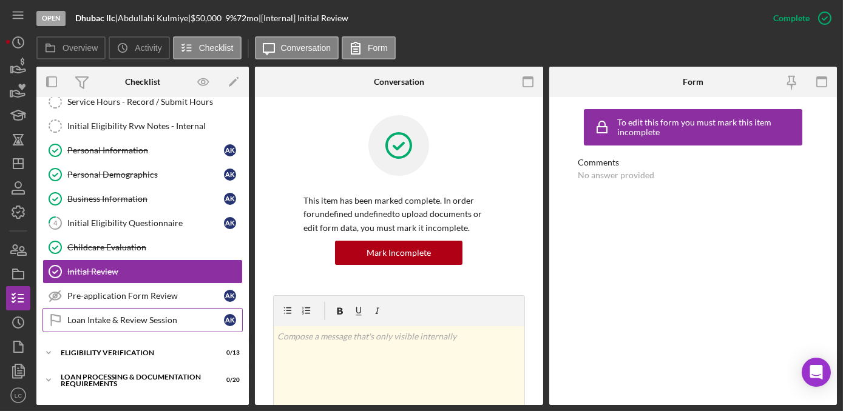
scroll to position [55, 0]
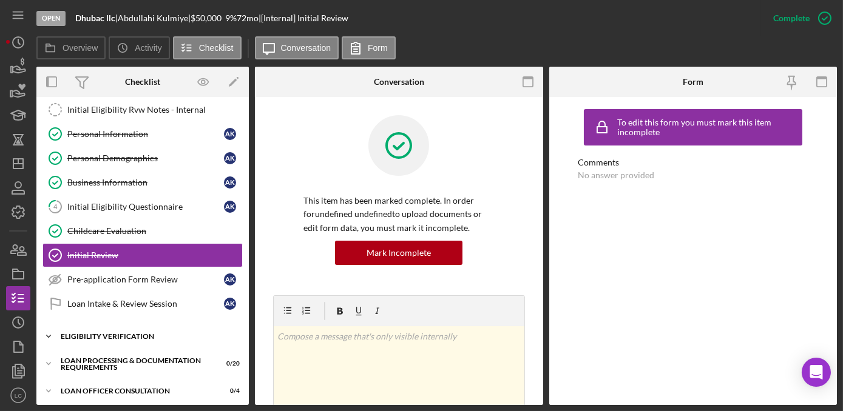
click at [46, 332] on icon "Icon/Expander" at bounding box center [48, 337] width 24 height 24
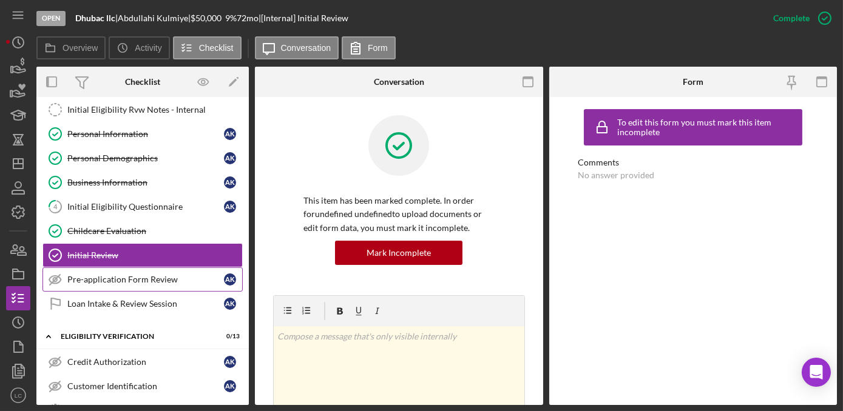
scroll to position [0, 0]
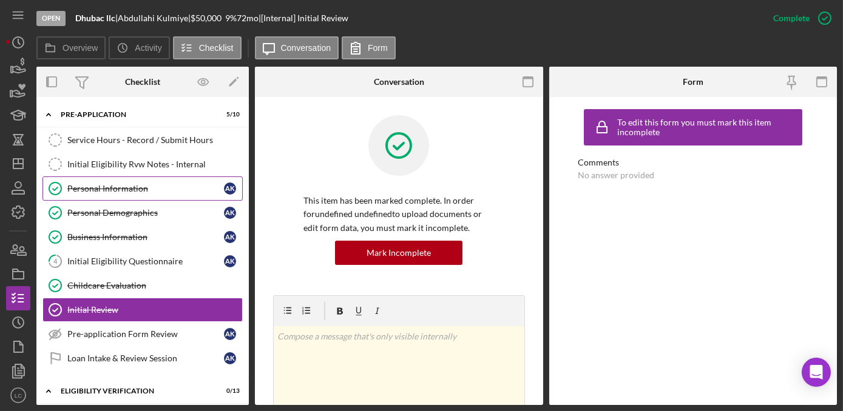
click at [127, 198] on link "Personal Information Personal Information A K" at bounding box center [142, 189] width 200 height 24
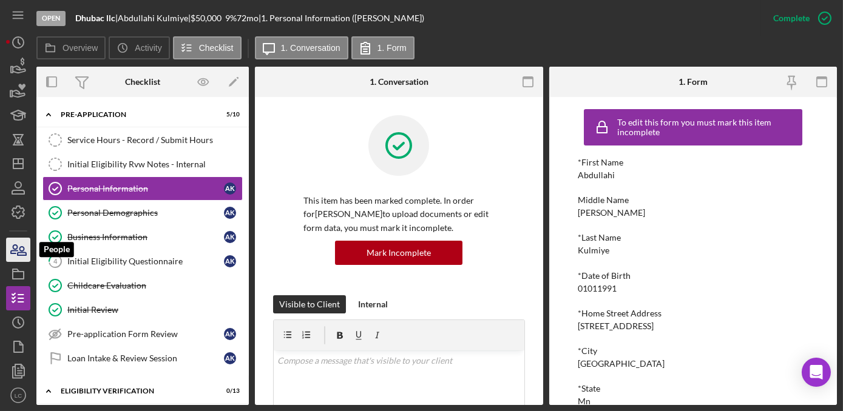
click at [22, 249] on icon "button" at bounding box center [18, 250] width 30 height 30
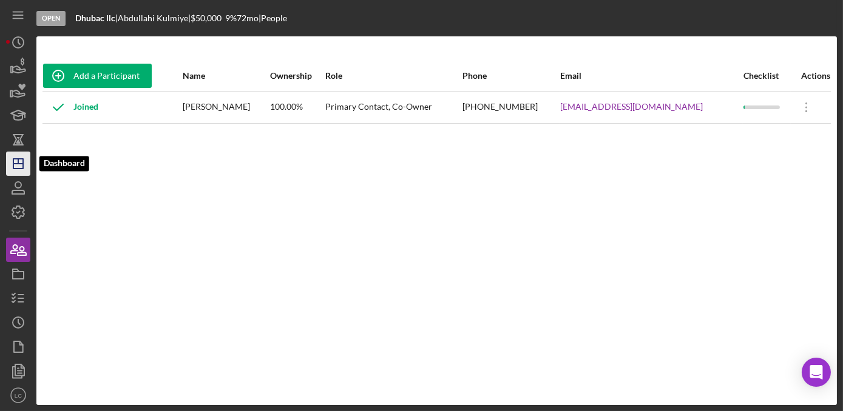
click at [6, 162] on icon "Icon/Dashboard" at bounding box center [18, 164] width 30 height 30
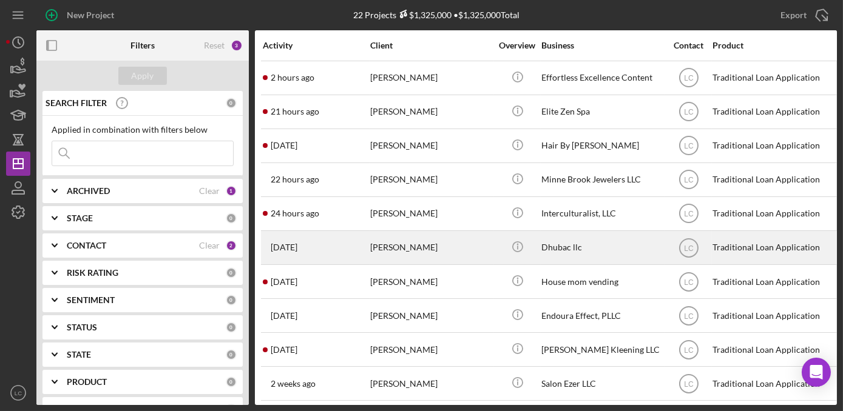
click at [588, 254] on div "Dhubac llc" at bounding box center [601, 248] width 121 height 32
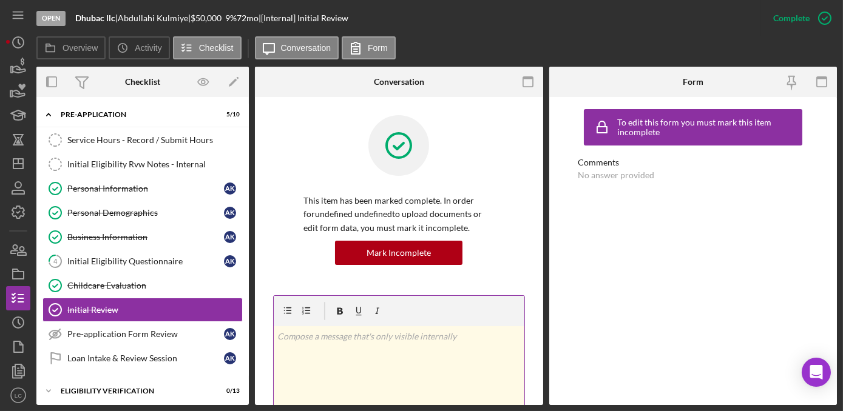
scroll to position [55, 0]
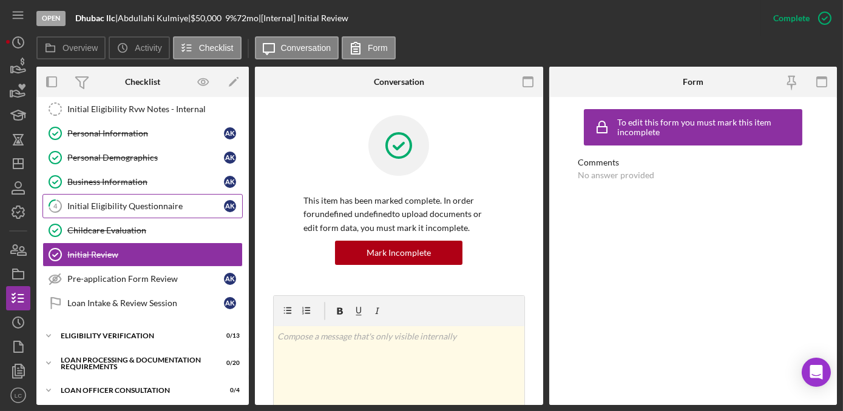
click at [130, 204] on div "Initial Eligibility Questionnaire" at bounding box center [145, 206] width 157 height 10
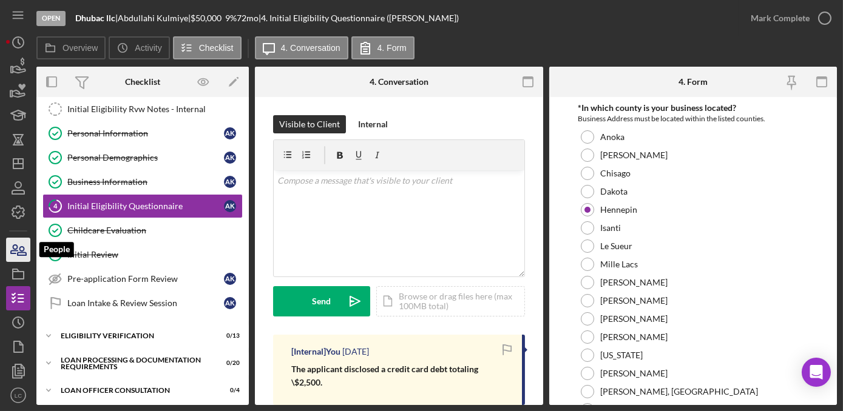
click at [22, 248] on icon "button" at bounding box center [18, 250] width 30 height 30
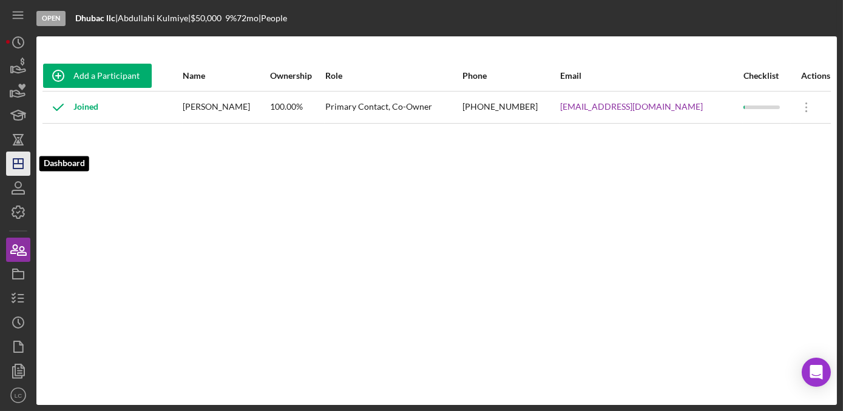
click at [29, 171] on icon "Icon/Dashboard" at bounding box center [18, 164] width 30 height 30
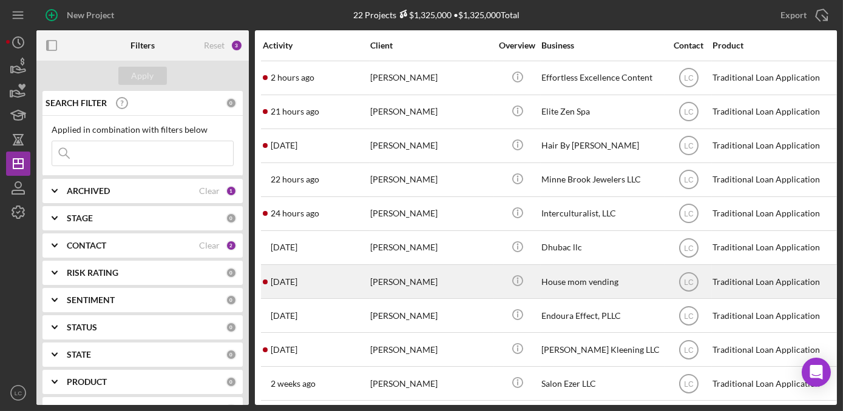
click at [464, 293] on div "[PERSON_NAME]" at bounding box center [430, 282] width 121 height 32
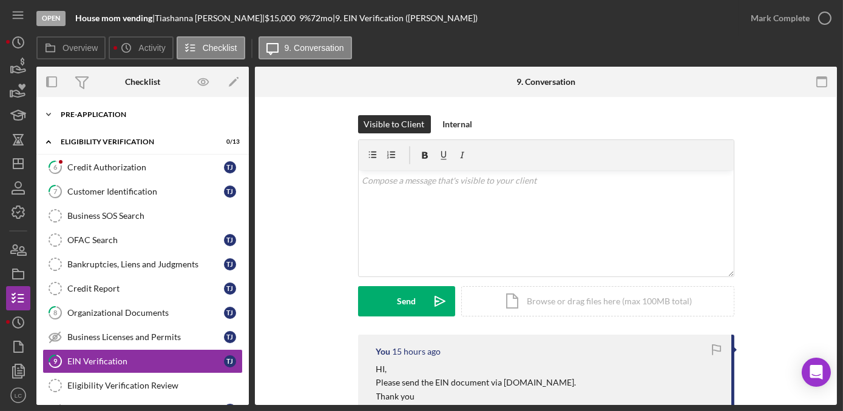
click at [47, 113] on icon "Icon/Expander" at bounding box center [48, 115] width 24 height 24
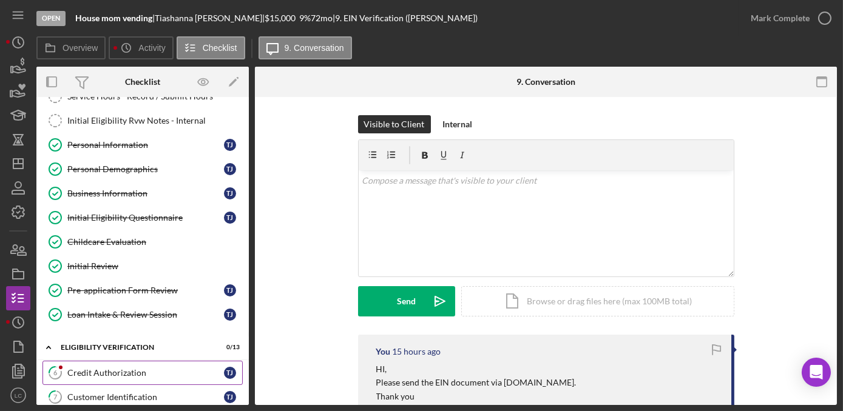
scroll to position [110, 0]
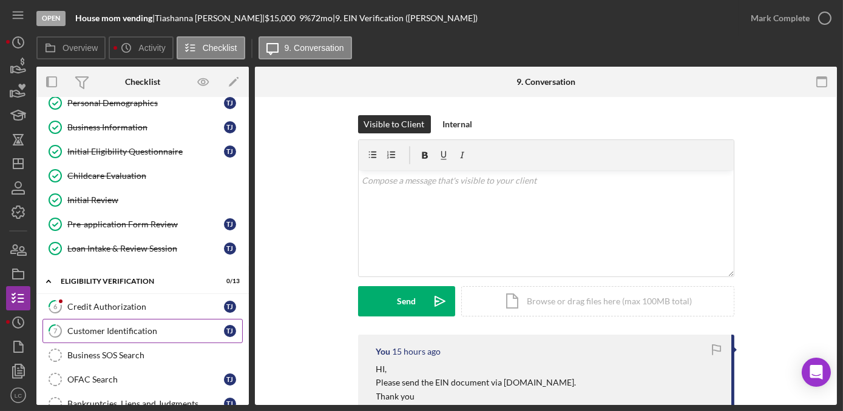
click at [76, 319] on link "7 Customer Identification T J" at bounding box center [142, 331] width 200 height 24
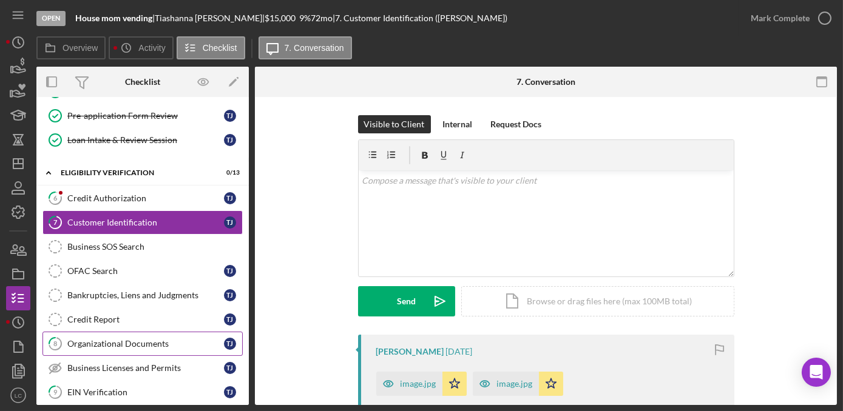
scroll to position [220, 0]
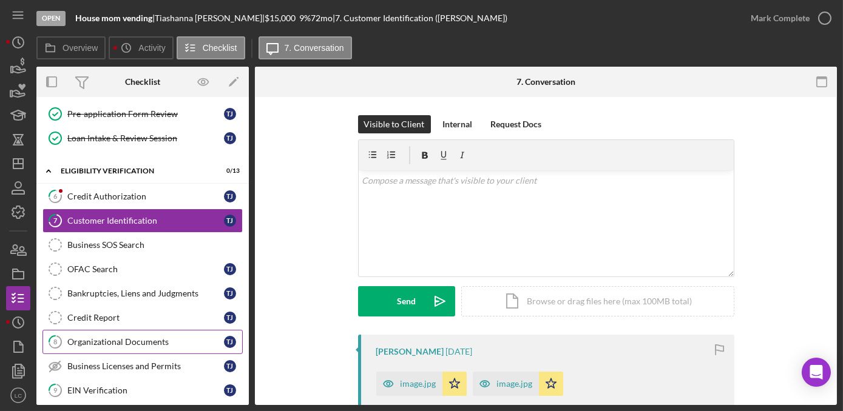
click at [100, 337] on div "Organizational Documents" at bounding box center [145, 342] width 157 height 10
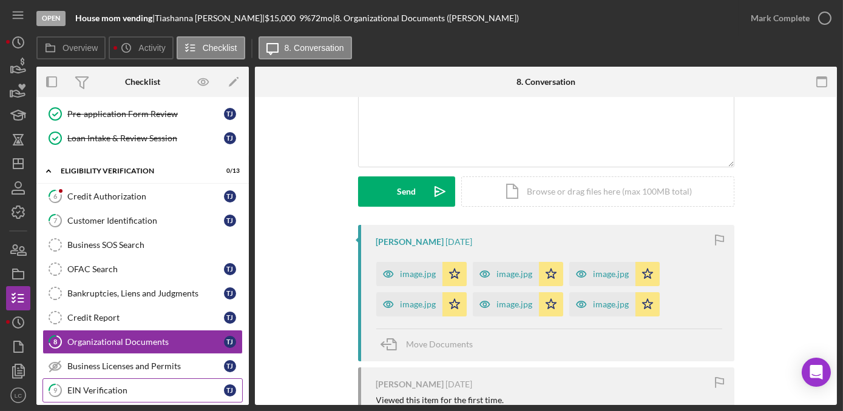
scroll to position [276, 0]
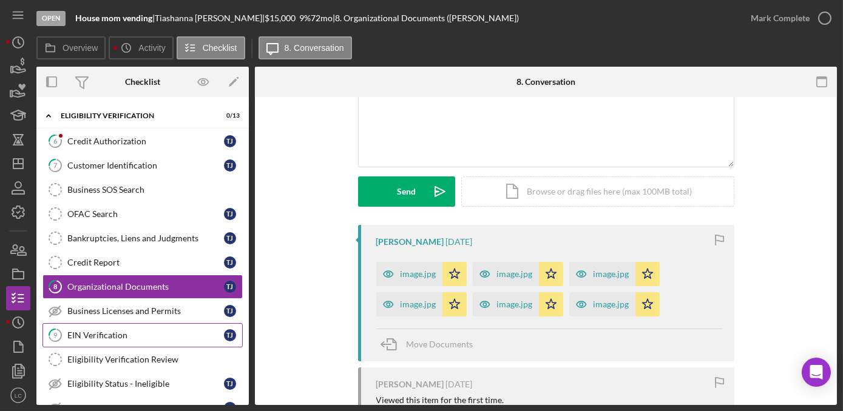
click at [126, 333] on div "EIN Verification" at bounding box center [145, 336] width 157 height 10
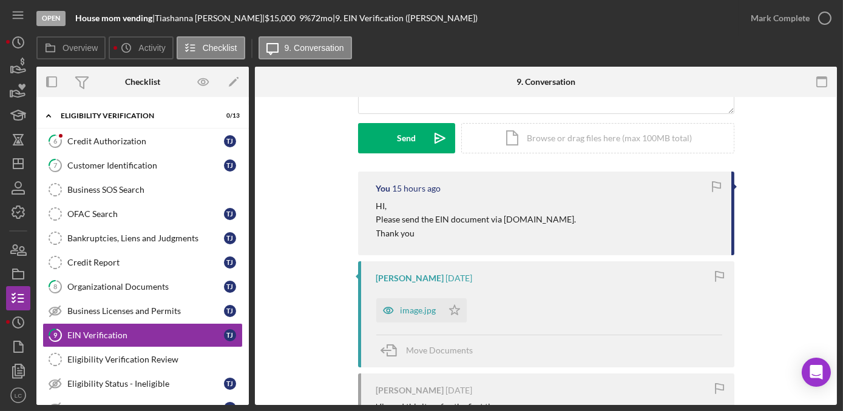
scroll to position [165, 0]
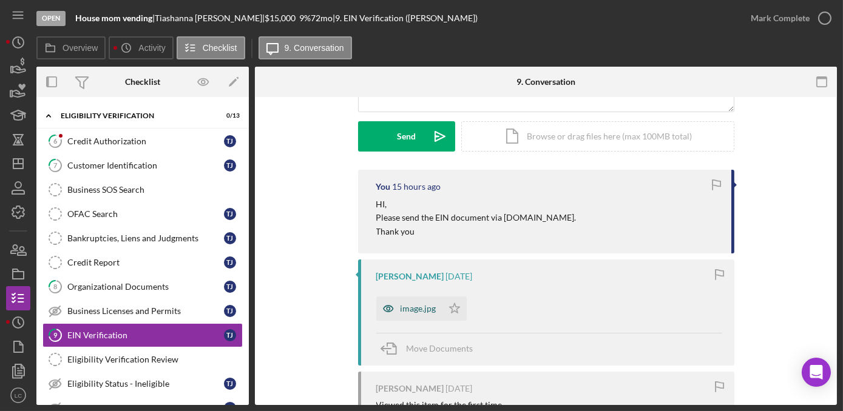
click at [416, 297] on div "image.jpg" at bounding box center [409, 309] width 66 height 24
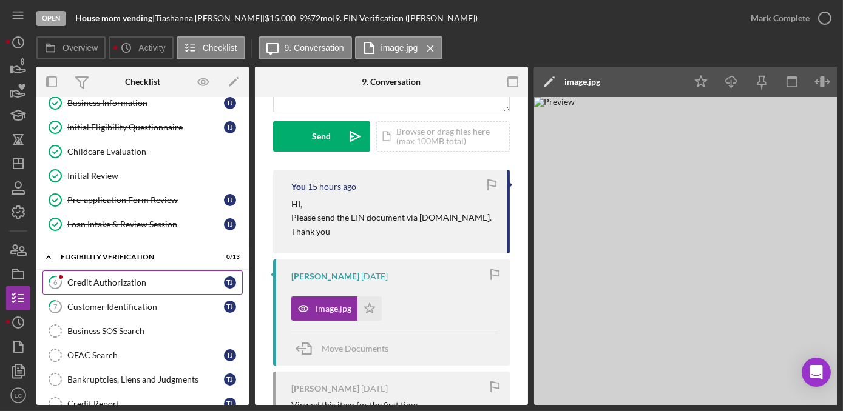
scroll to position [110, 0]
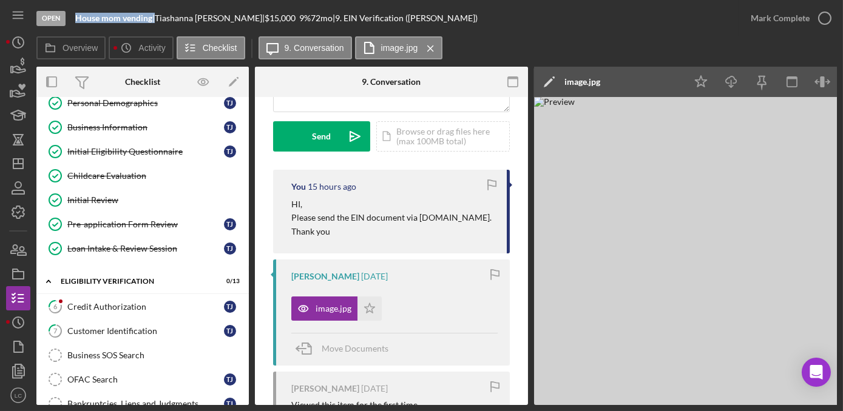
drag, startPoint x: 154, startPoint y: 21, endPoint x: 68, endPoint y: 27, distance: 86.4
click at [68, 27] on div "Open House mom vending | [PERSON_NAME] | $15,000 $15,000 9 % 72 mo | 9. EIN Ver…" at bounding box center [387, 18] width 702 height 36
drag, startPoint x: 68, startPoint y: 27, endPoint x: 75, endPoint y: 25, distance: 7.7
copy div "House mom vending"
click at [10, 248] on icon "button" at bounding box center [18, 250] width 30 height 30
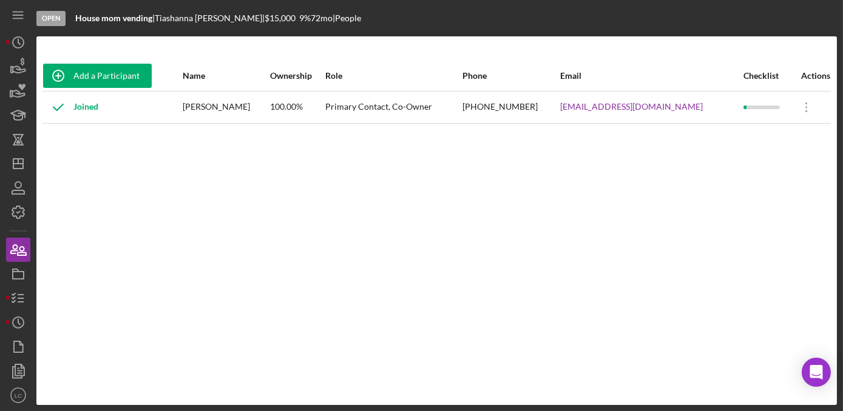
click at [98, 175] on div "Add a Participant Name Ownership Role Phone Email Checklist Actions Joined [PER…" at bounding box center [436, 221] width 800 height 320
click at [22, 300] on icon "button" at bounding box center [18, 298] width 30 height 30
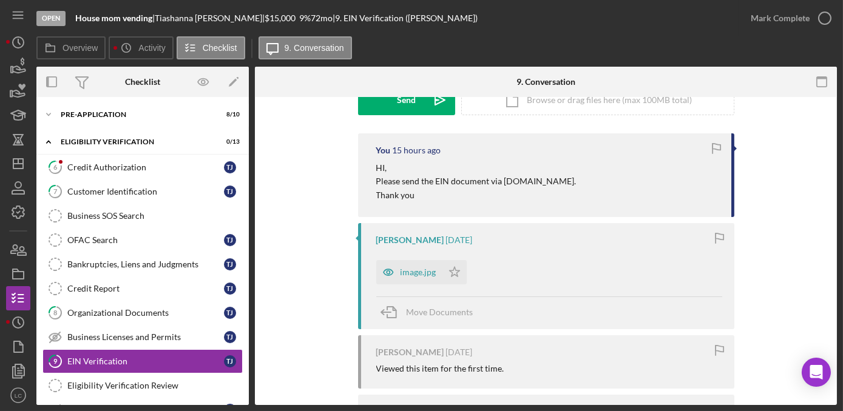
scroll to position [55, 0]
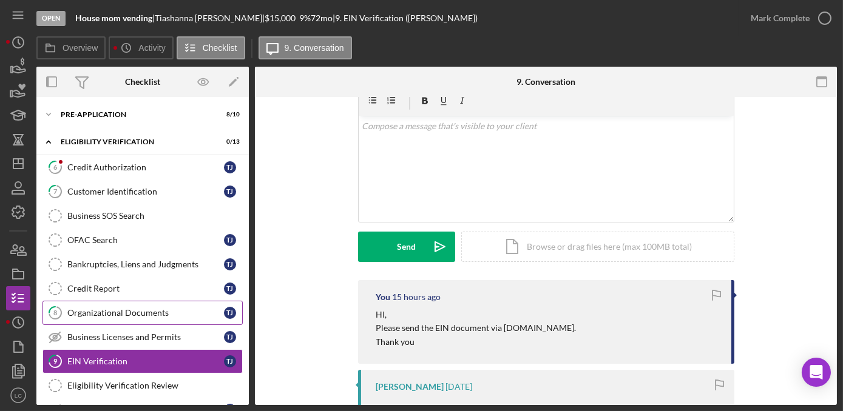
click at [90, 318] on link "8 Organizational Documents T J" at bounding box center [142, 313] width 200 height 24
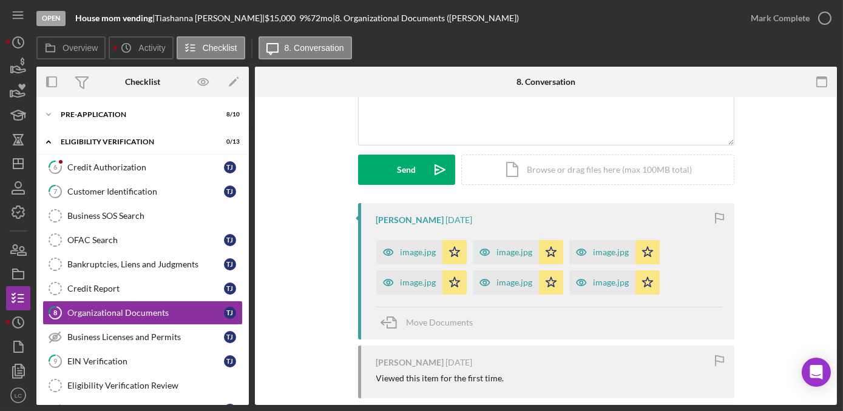
scroll to position [165, 0]
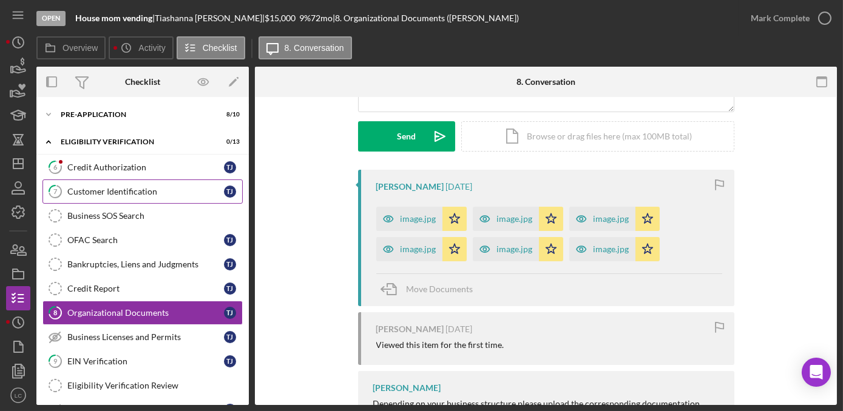
click at [109, 198] on link "7 Customer Identification T J" at bounding box center [142, 192] width 200 height 24
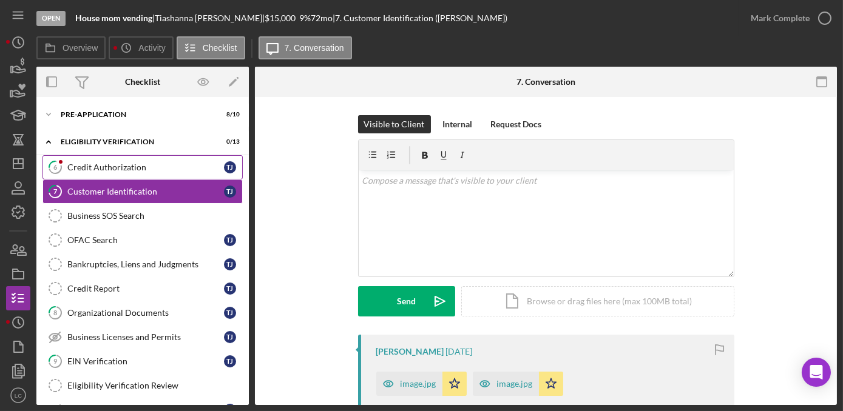
click at [100, 174] on link "6 Credit Authorization T J" at bounding box center [142, 167] width 200 height 24
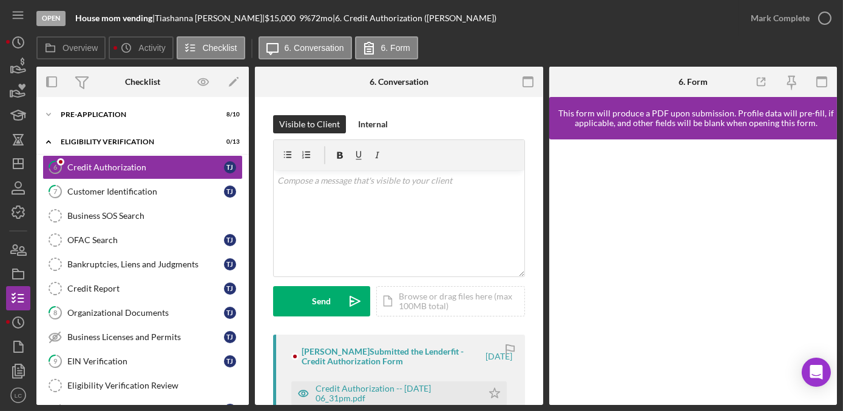
scroll to position [110, 0]
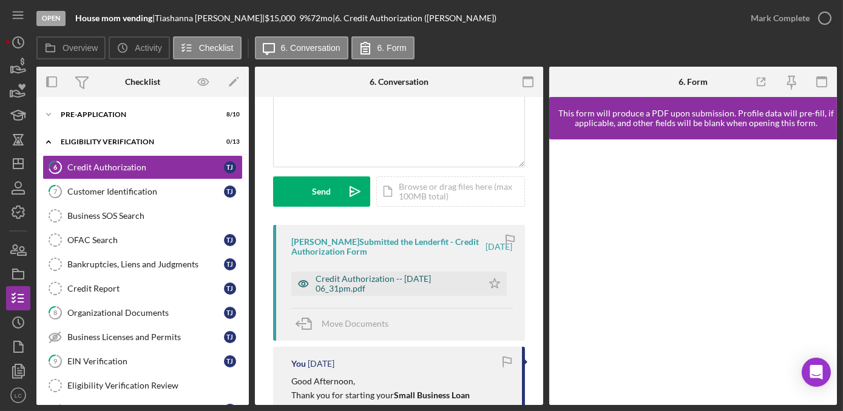
click at [358, 283] on div "Credit Authorization -- [DATE] 06_31pm.pdf" at bounding box center [396, 283] width 161 height 19
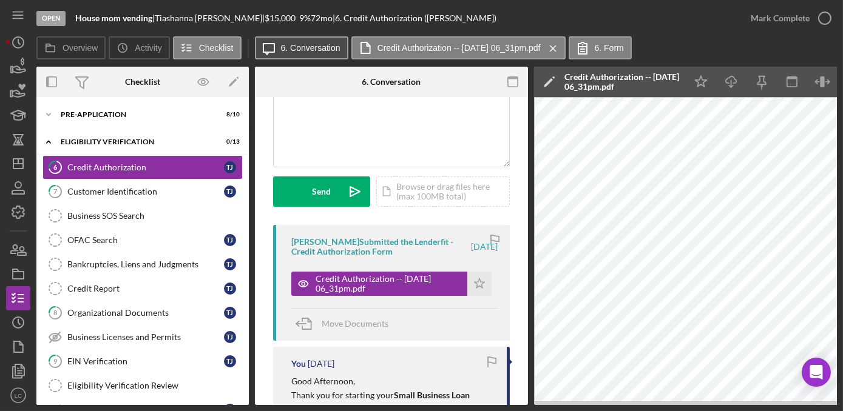
click at [297, 47] on label "6. Conversation" at bounding box center [310, 48] width 59 height 10
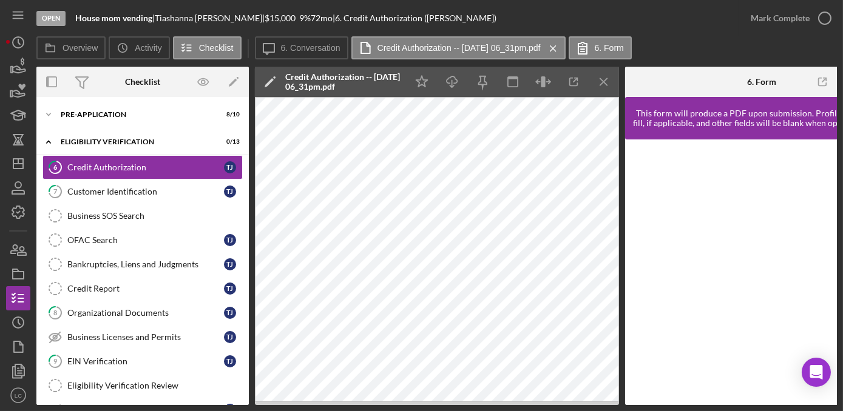
drag, startPoint x: 157, startPoint y: 22, endPoint x: 71, endPoint y: 23, distance: 85.6
click at [71, 23] on div "Open House mom vending | [PERSON_NAME] | $15,000 $15,000 9 % 72 mo | 6. Credit …" at bounding box center [387, 18] width 702 height 36
drag, startPoint x: 71, startPoint y: 23, endPoint x: 77, endPoint y: 18, distance: 7.8
click at [89, 208] on link "Business SOS Search Business SOS Search" at bounding box center [142, 216] width 200 height 24
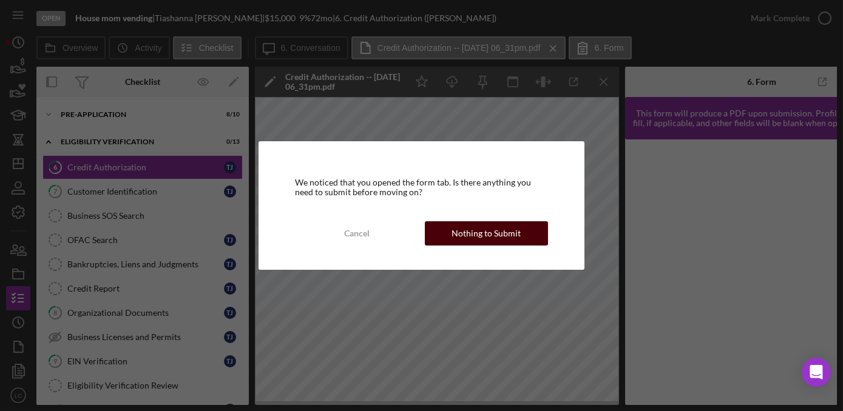
click at [495, 228] on div "Nothing to Submit" at bounding box center [486, 234] width 69 height 24
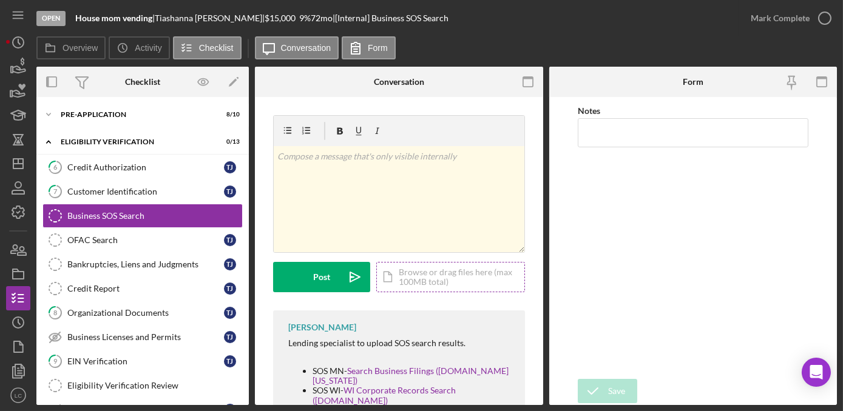
click at [413, 279] on div "Icon/Document Browse or drag files here (max 100MB total) Tap to choose files o…" at bounding box center [450, 277] width 149 height 30
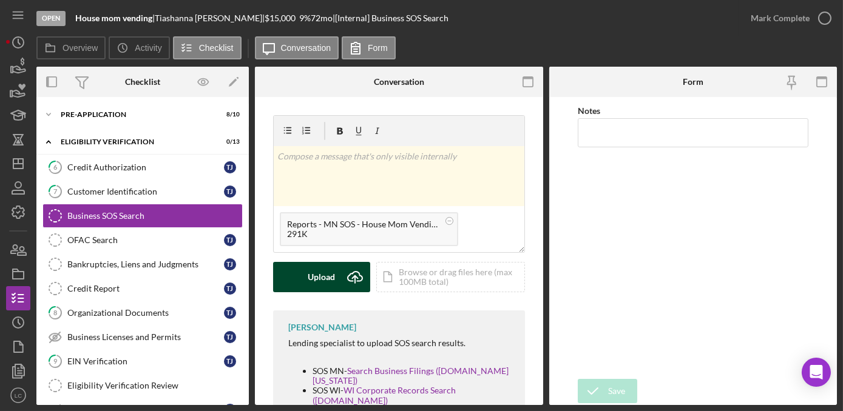
click at [324, 276] on div "Upload" at bounding box center [321, 277] width 27 height 30
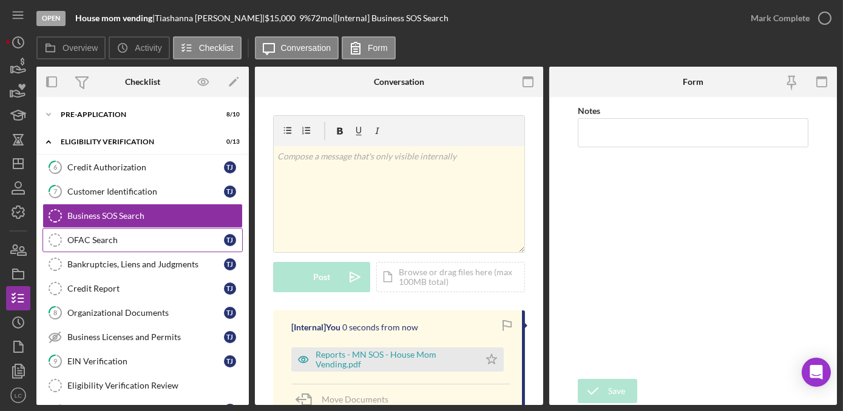
click at [157, 242] on div "OFAC Search" at bounding box center [145, 240] width 157 height 10
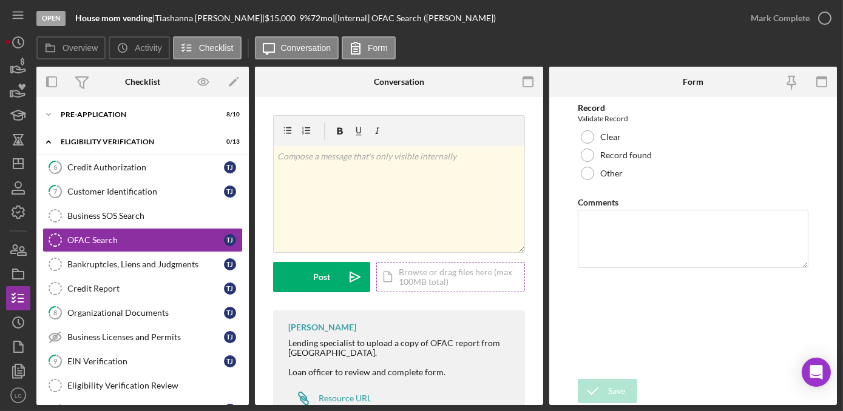
click at [435, 269] on div "Icon/Document Browse or drag files here (max 100MB total) Tap to choose files o…" at bounding box center [450, 277] width 149 height 30
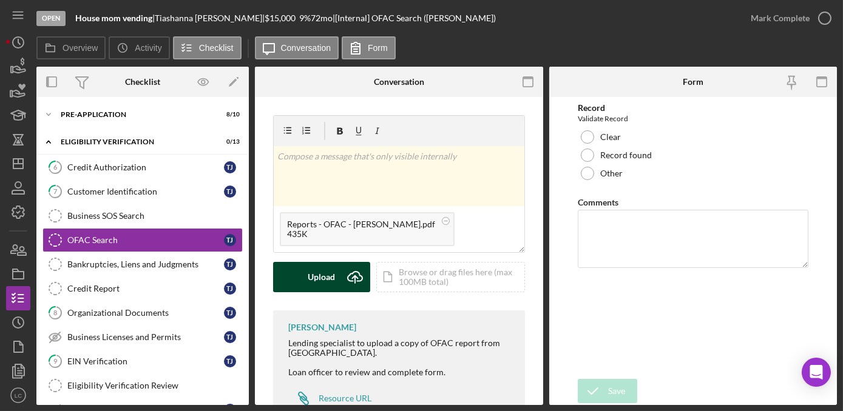
click at [294, 277] on button "Upload Icon/Upload" at bounding box center [321, 277] width 97 height 30
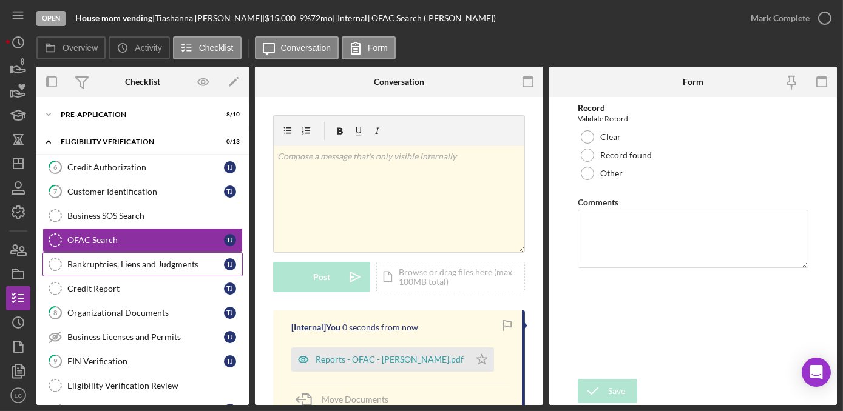
click at [141, 257] on link "Bankruptcies, Liens and Judgments Bankruptcies, Liens and Judgments T J" at bounding box center [142, 264] width 200 height 24
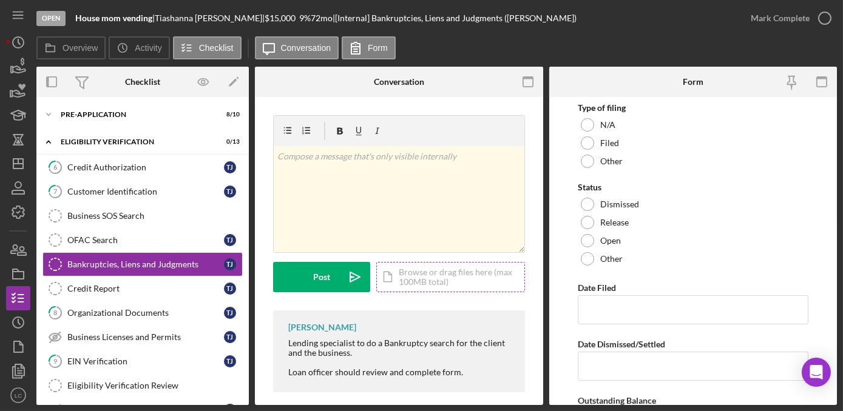
click at [435, 268] on div "Icon/Document Browse or drag files here (max 100MB total) Tap to choose files o…" at bounding box center [450, 277] width 149 height 30
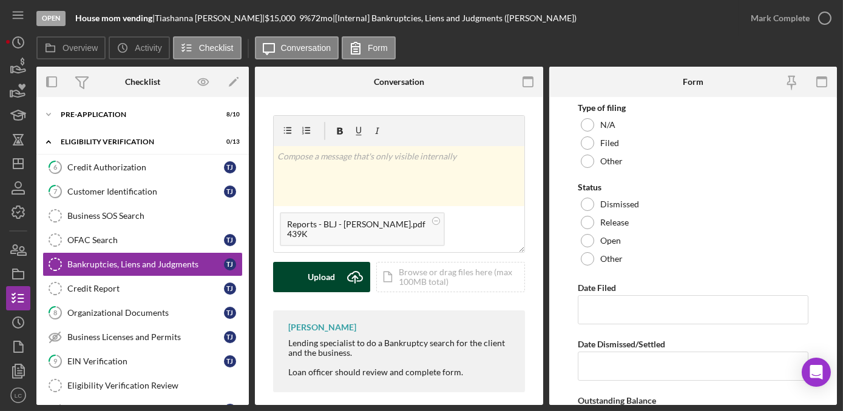
click at [316, 282] on div "Upload" at bounding box center [321, 277] width 27 height 30
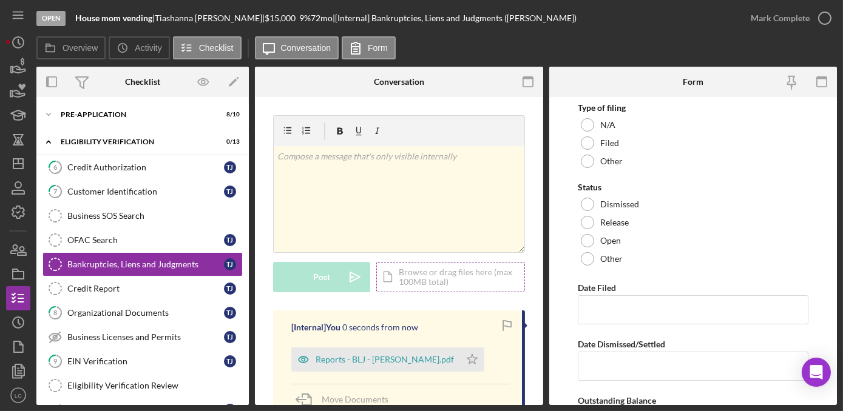
click at [450, 277] on div "Icon/Document Browse or drag files here (max 100MB total) Tap to choose files o…" at bounding box center [450, 277] width 149 height 30
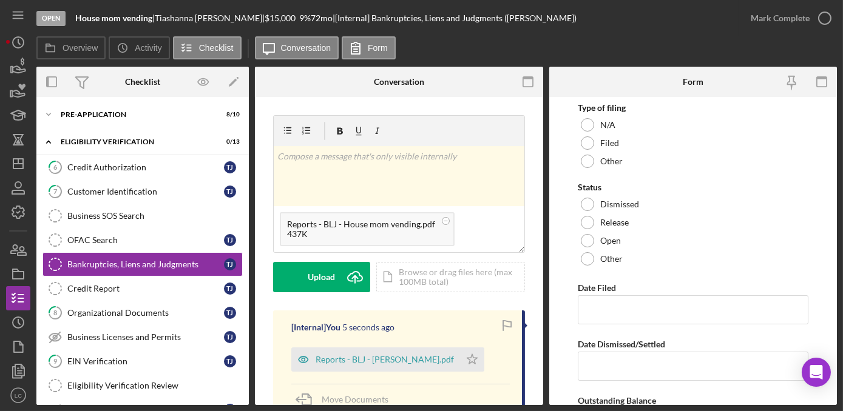
click at [308, 257] on form "v Color teal Color pink Remove color Add row above Add row below Add column bef…" at bounding box center [399, 203] width 252 height 177
click at [285, 273] on button "Upload Icon/Upload" at bounding box center [321, 277] width 97 height 30
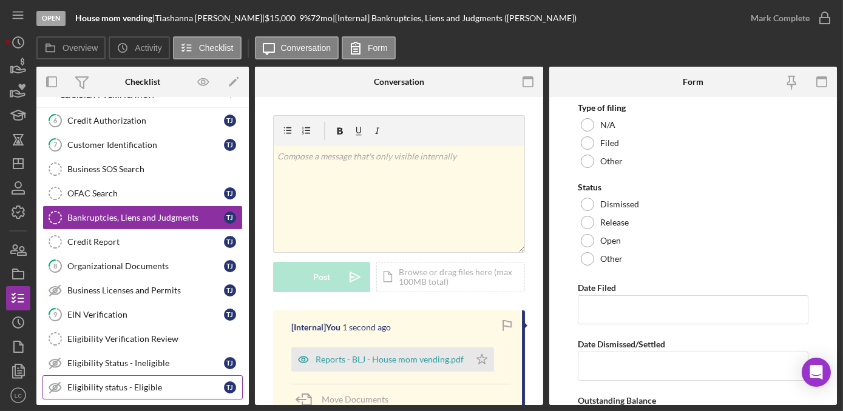
scroll to position [110, 0]
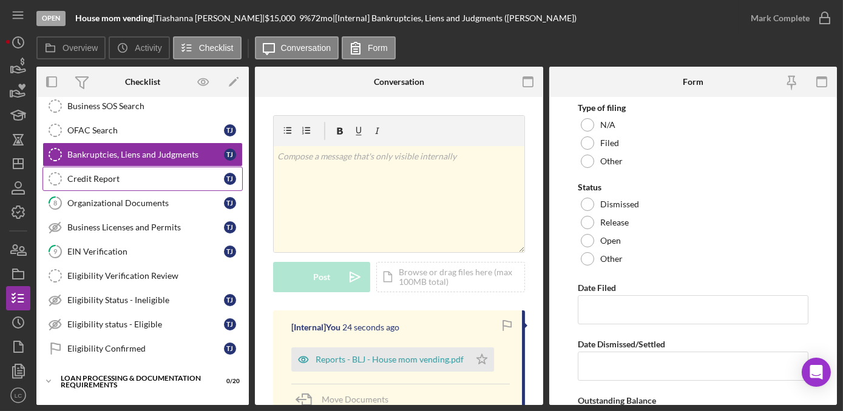
click at [90, 174] on div "Credit Report" at bounding box center [145, 179] width 157 height 10
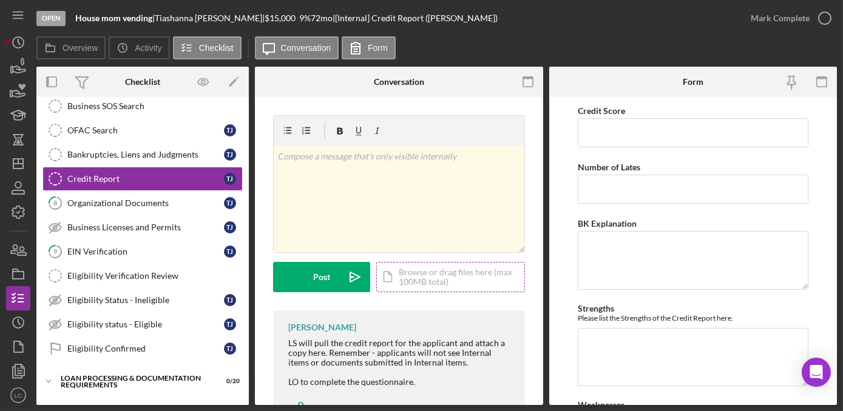
click at [445, 279] on div "Icon/Document Browse or drag files here (max 100MB total) Tap to choose files o…" at bounding box center [450, 277] width 149 height 30
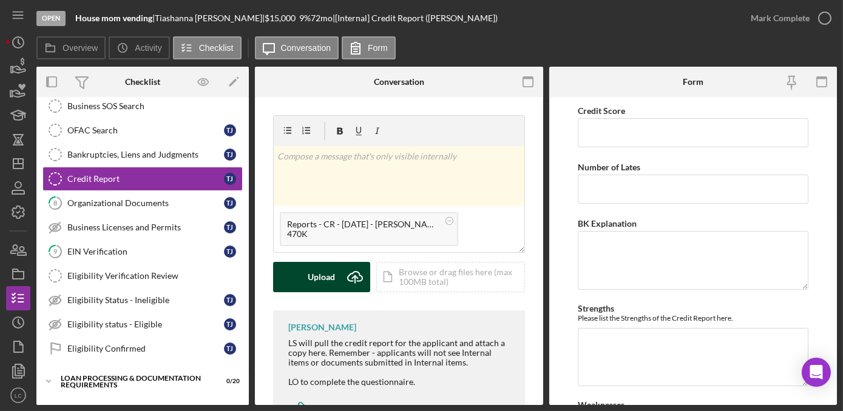
click at [328, 284] on div "Upload" at bounding box center [321, 277] width 27 height 30
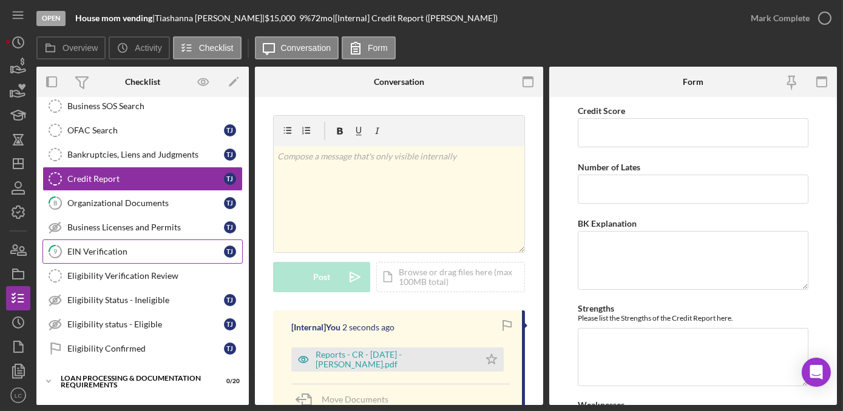
click at [81, 251] on div "EIN Verification" at bounding box center [145, 252] width 157 height 10
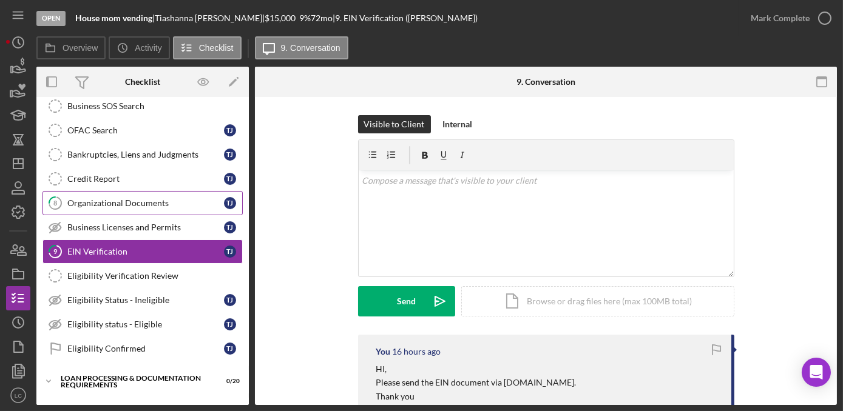
click at [123, 201] on div "Organizational Documents" at bounding box center [145, 203] width 157 height 10
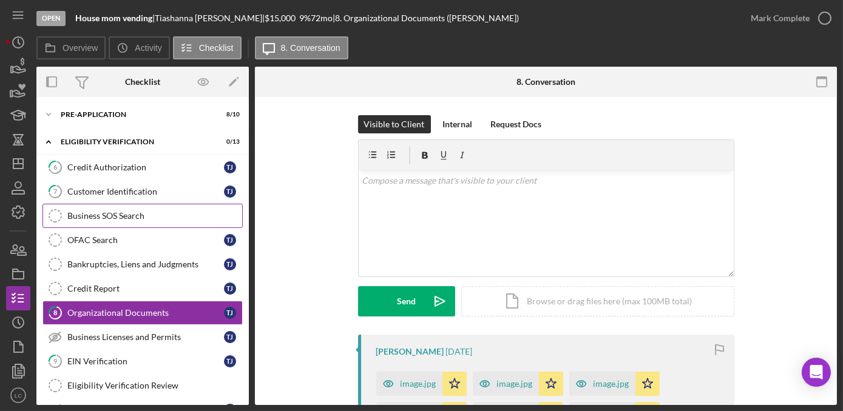
click at [115, 214] on div "Business SOS Search" at bounding box center [154, 216] width 175 height 10
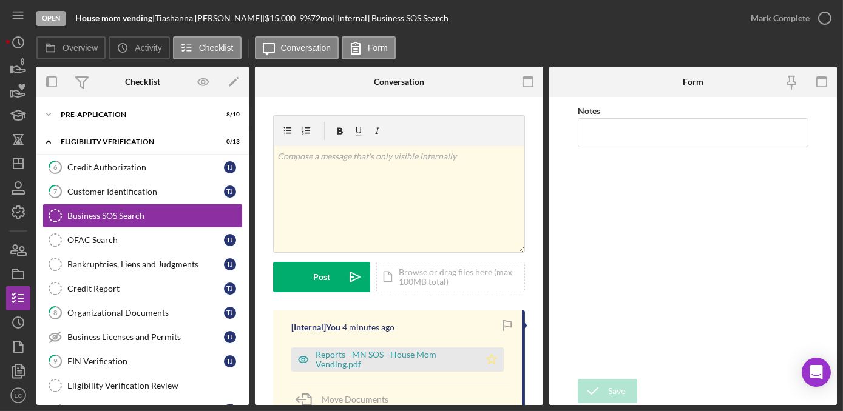
click at [489, 360] on icon "Icon/Star" at bounding box center [491, 360] width 24 height 24
click at [822, 23] on icon "button" at bounding box center [825, 18] width 30 height 30
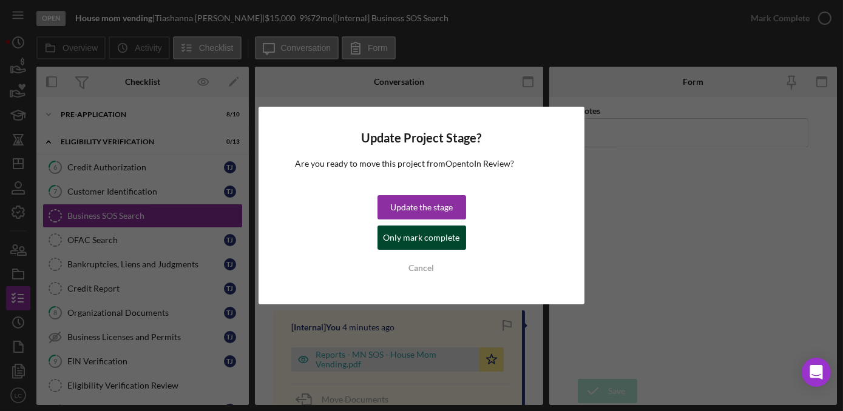
click at [436, 248] on div "Only mark complete" at bounding box center [422, 238] width 76 height 24
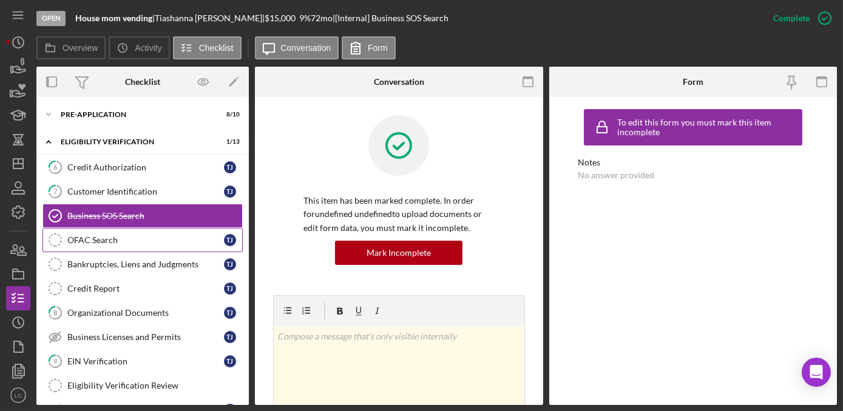
click at [98, 239] on div "OFAC Search" at bounding box center [145, 240] width 157 height 10
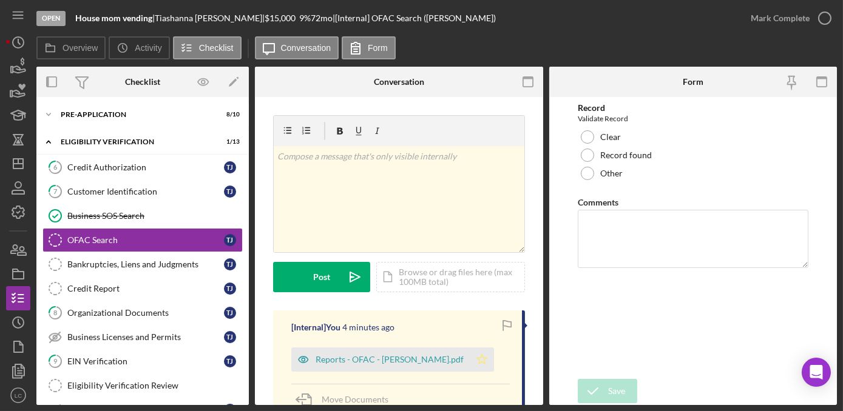
click at [470, 365] on icon "Icon/Star" at bounding box center [482, 360] width 24 height 24
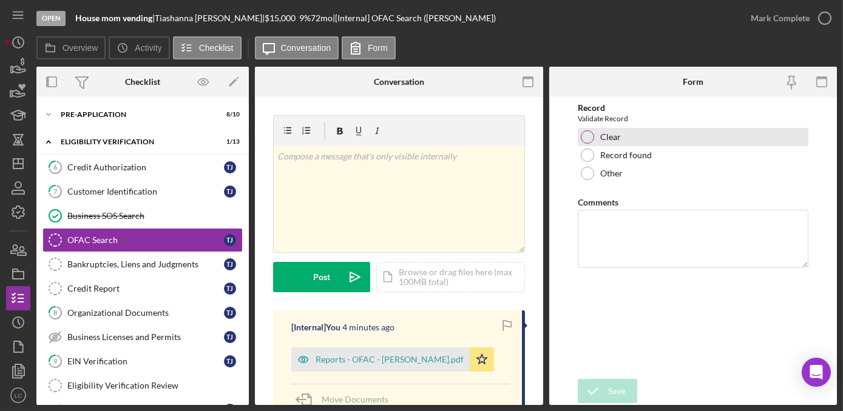
click at [583, 134] on div at bounding box center [587, 136] width 13 height 13
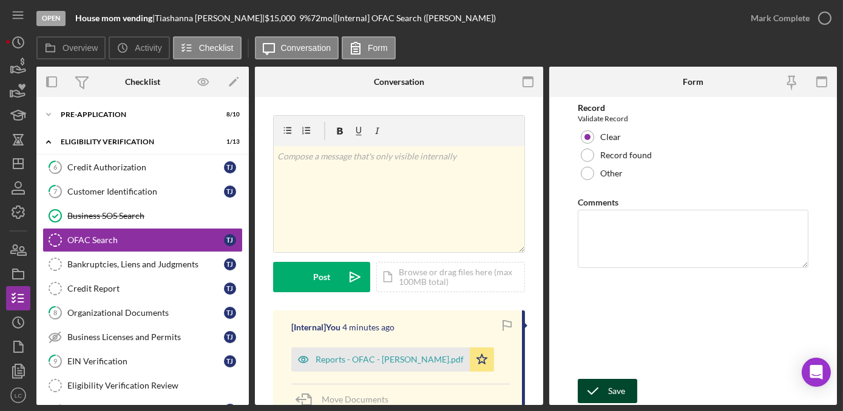
click at [604, 388] on icon "submit" at bounding box center [593, 391] width 30 height 30
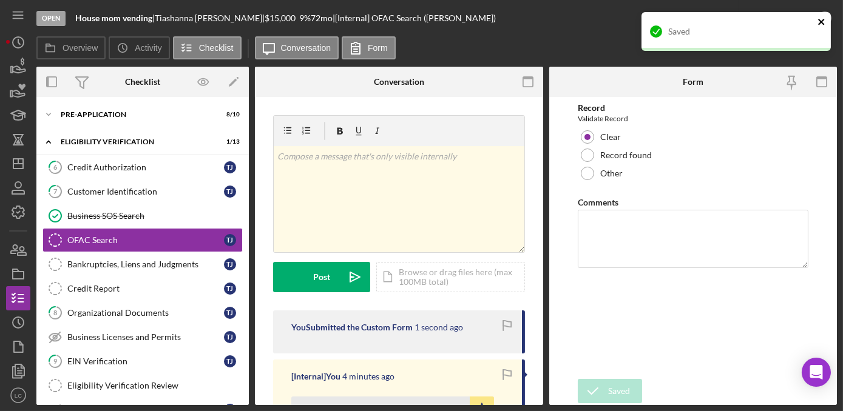
click at [824, 21] on icon "close" at bounding box center [821, 22] width 8 height 10
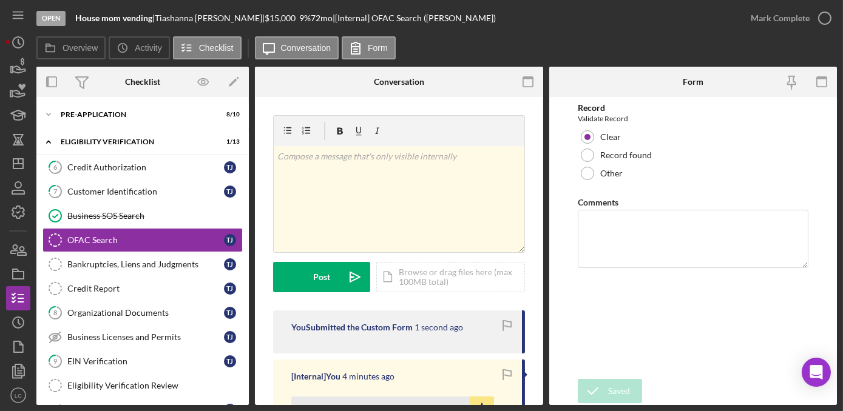
click at [0, 0] on icon "button" at bounding box center [0, 0] width 0 height 0
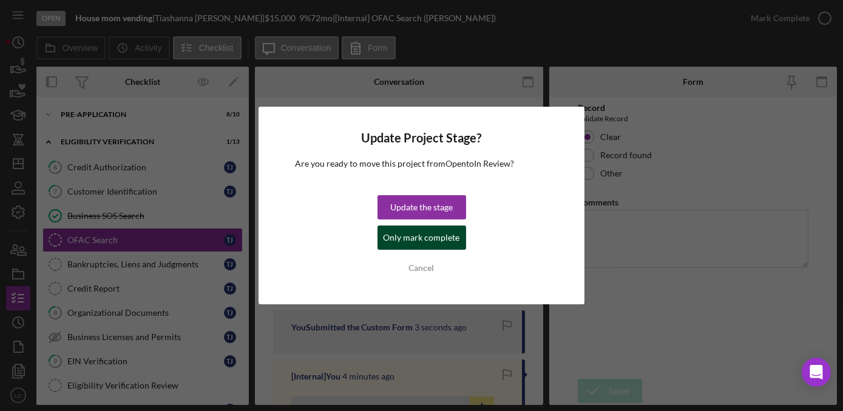
click at [455, 237] on div "Only mark complete" at bounding box center [422, 238] width 76 height 24
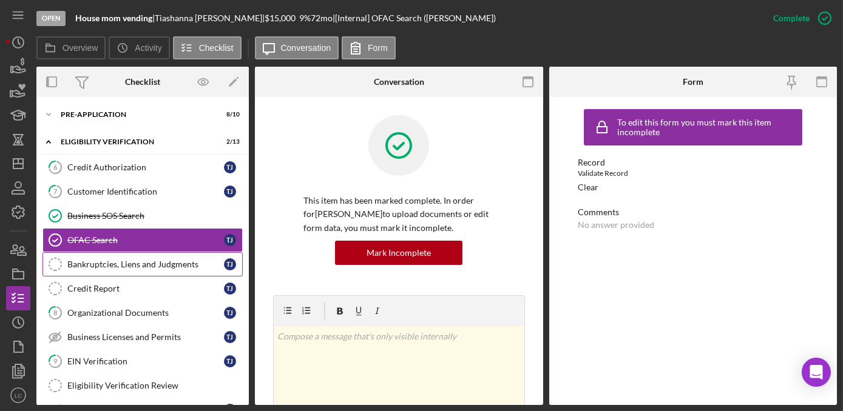
click at [134, 270] on link "Bankruptcies, Liens and Judgments Bankruptcies, Liens and Judgments T J" at bounding box center [142, 264] width 200 height 24
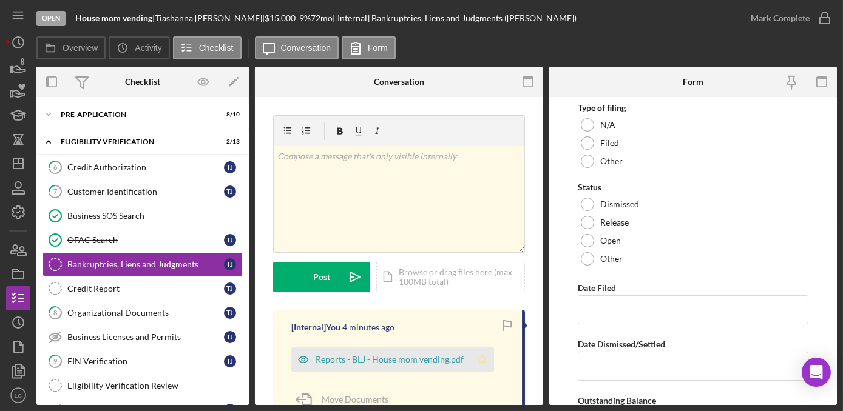
click at [481, 365] on icon "Icon/Star" at bounding box center [482, 360] width 24 height 24
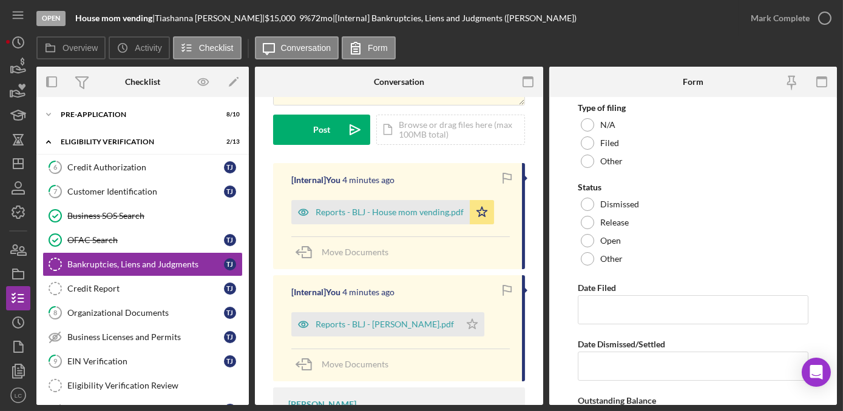
scroll to position [165, 0]
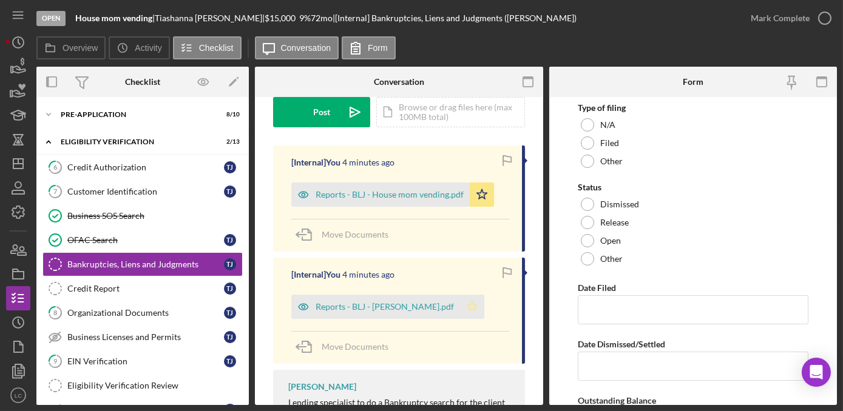
click at [460, 307] on icon "Icon/Star" at bounding box center [472, 307] width 24 height 24
click at [830, 12] on icon "button" at bounding box center [825, 18] width 30 height 30
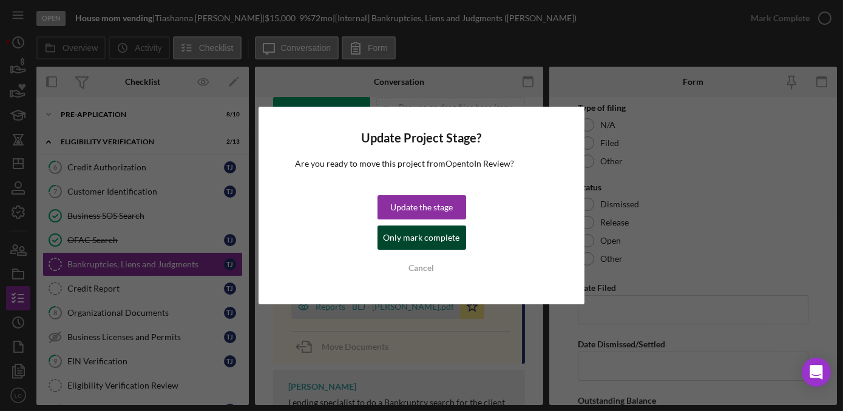
click at [407, 245] on div "Only mark complete" at bounding box center [422, 238] width 76 height 24
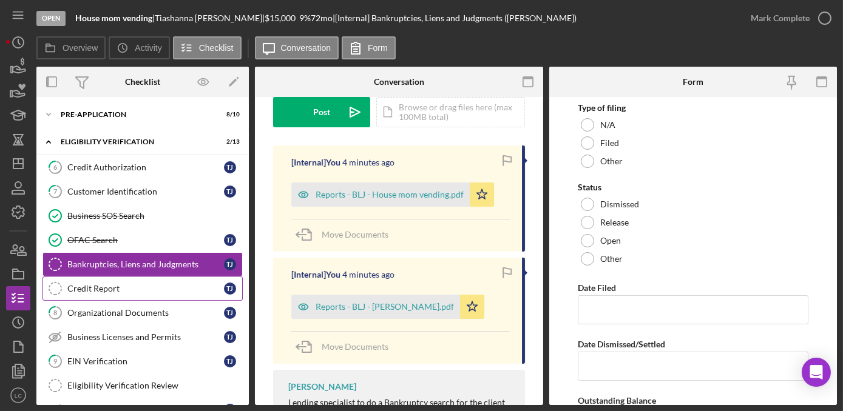
scroll to position [346, 0]
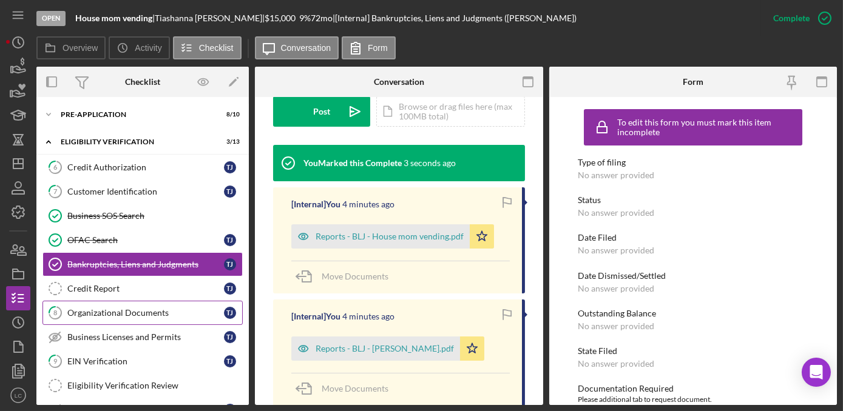
click at [136, 311] on div "Organizational Documents" at bounding box center [145, 313] width 157 height 10
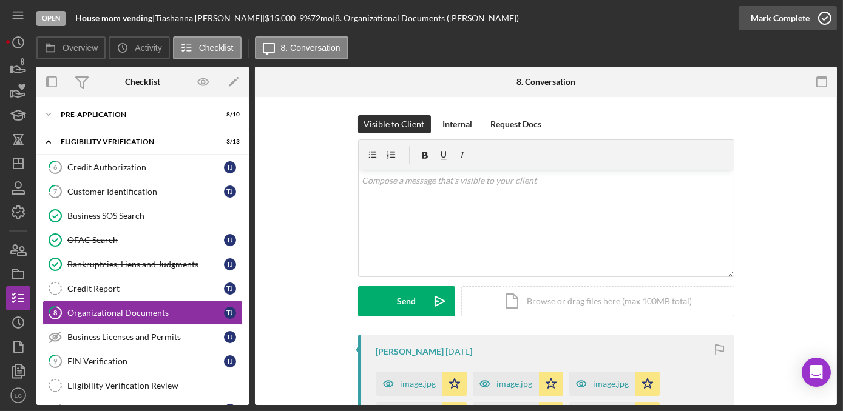
click at [830, 18] on icon "button" at bounding box center [825, 18] width 30 height 30
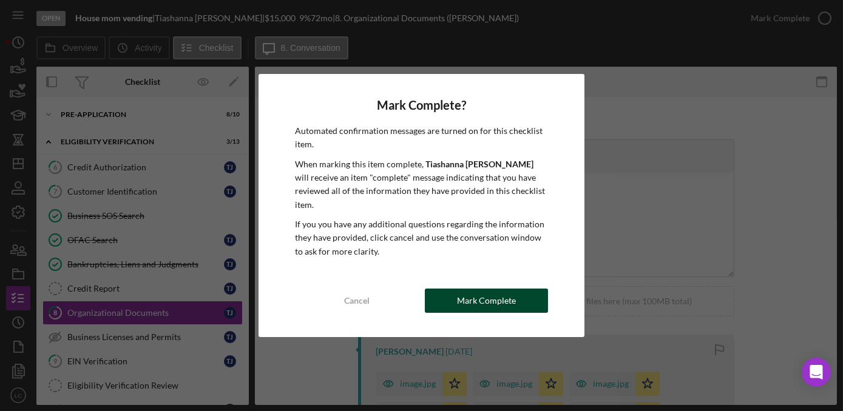
click at [479, 294] on div "Mark Complete" at bounding box center [486, 301] width 59 height 24
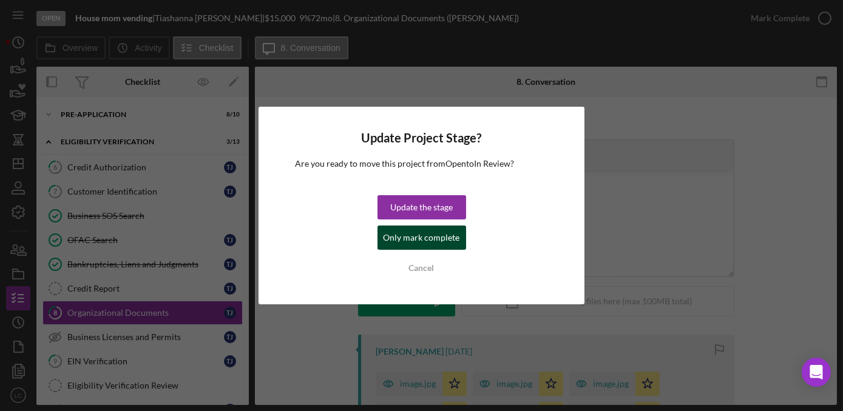
click at [392, 240] on div "Only mark complete" at bounding box center [422, 238] width 76 height 24
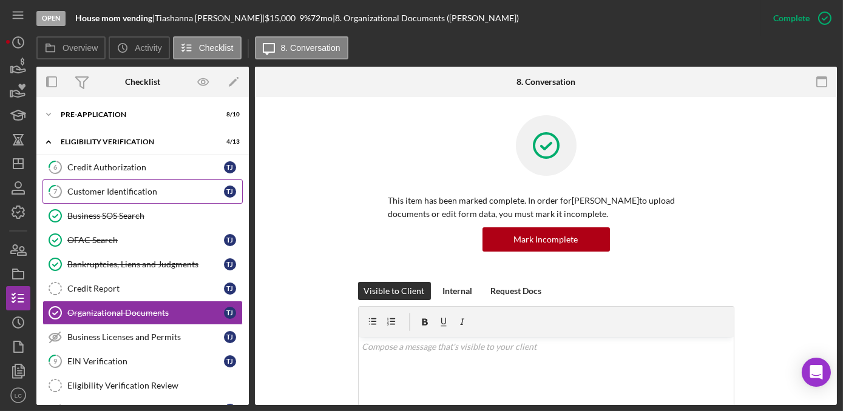
click at [141, 185] on link "7 Customer Identification T J" at bounding box center [142, 192] width 200 height 24
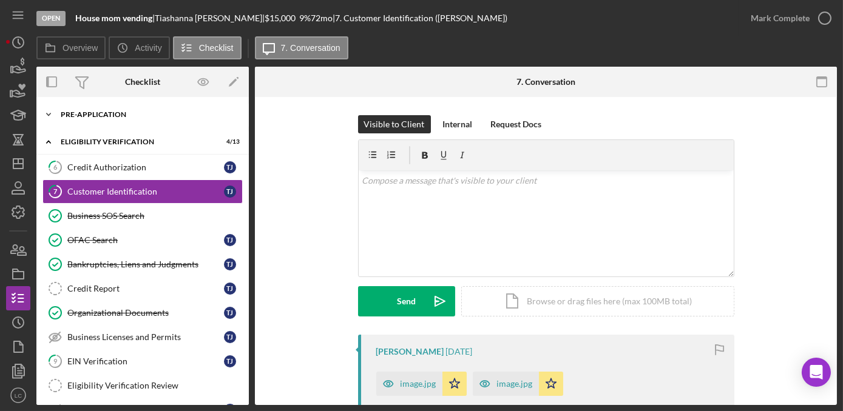
click at [49, 113] on icon "Icon/Expander" at bounding box center [48, 115] width 24 height 24
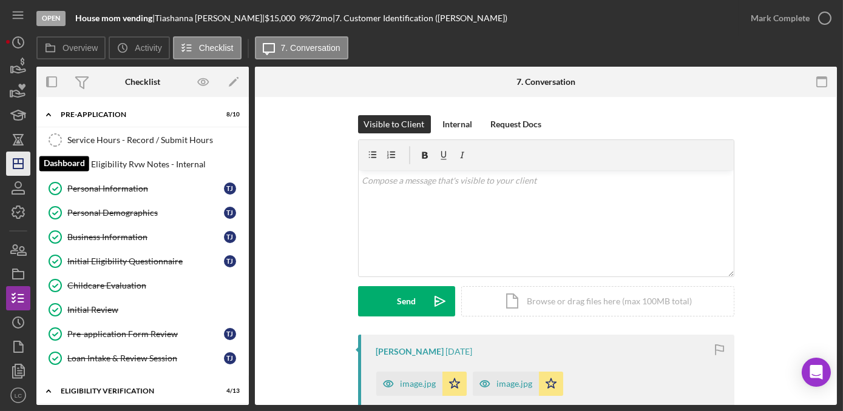
click at [14, 157] on icon "Icon/Dashboard" at bounding box center [18, 164] width 30 height 30
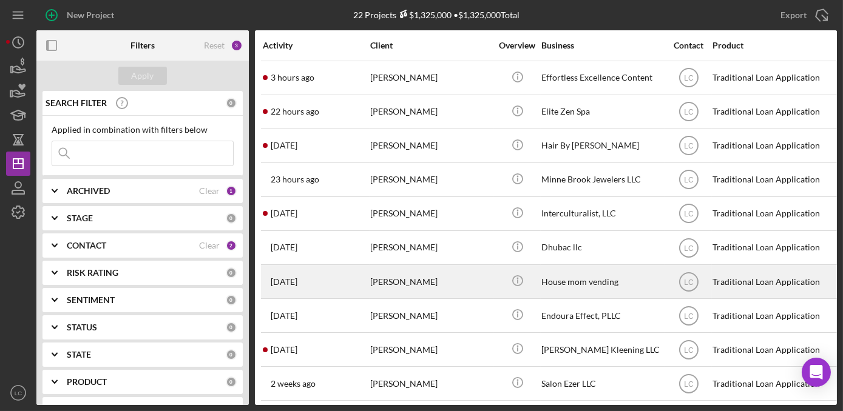
click at [468, 278] on div "[PERSON_NAME]" at bounding box center [430, 282] width 121 height 32
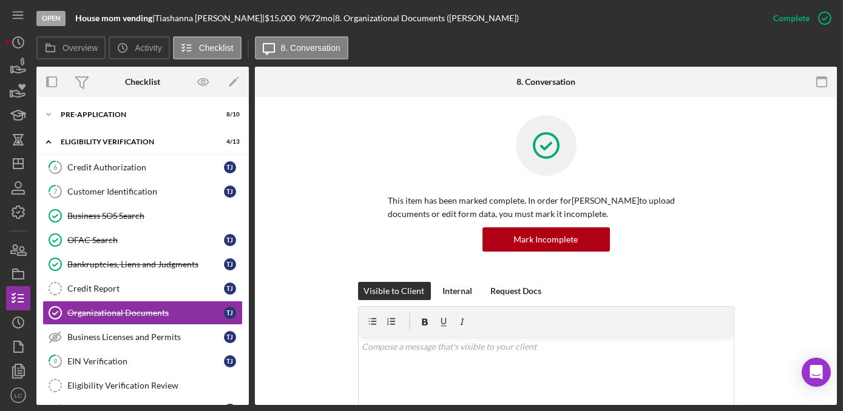
scroll to position [58, 0]
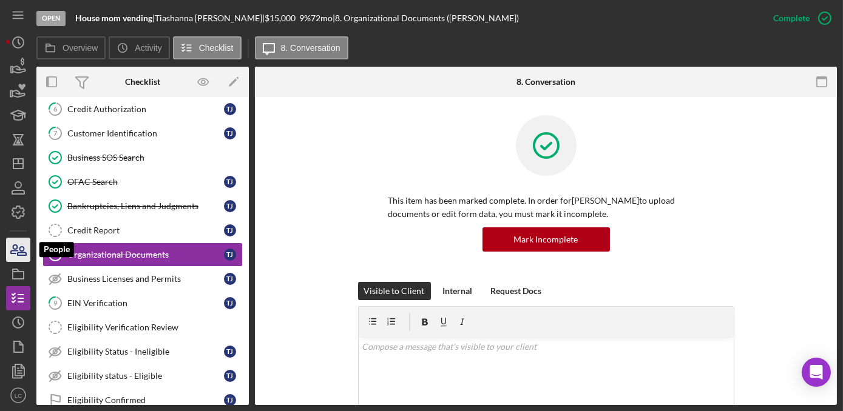
click at [9, 250] on icon "button" at bounding box center [18, 250] width 30 height 30
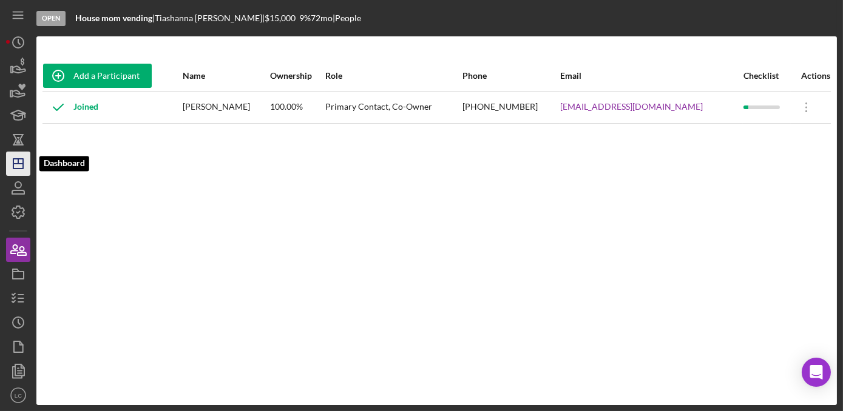
click at [19, 168] on polygon "button" at bounding box center [18, 164] width 10 height 10
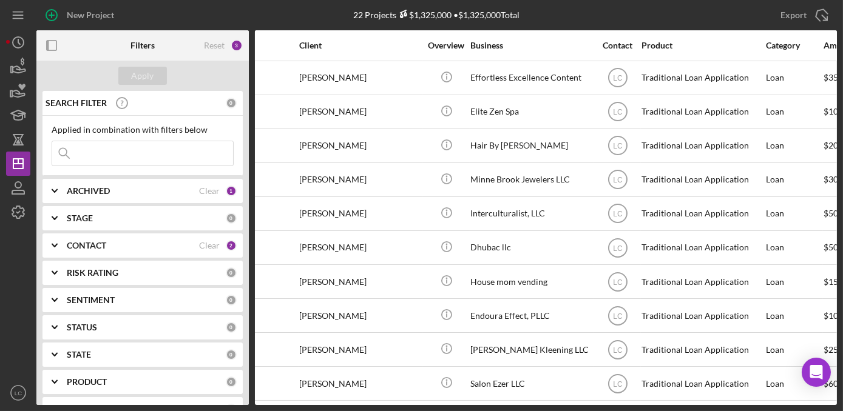
scroll to position [0, 102]
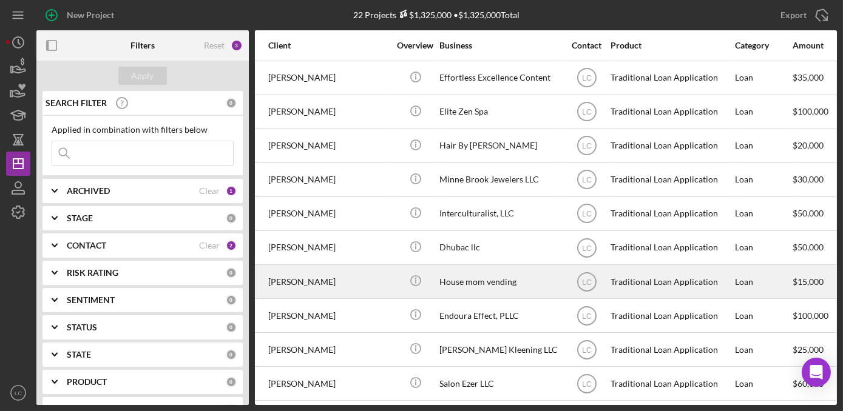
click at [494, 291] on div "House mom vending" at bounding box center [499, 282] width 121 height 32
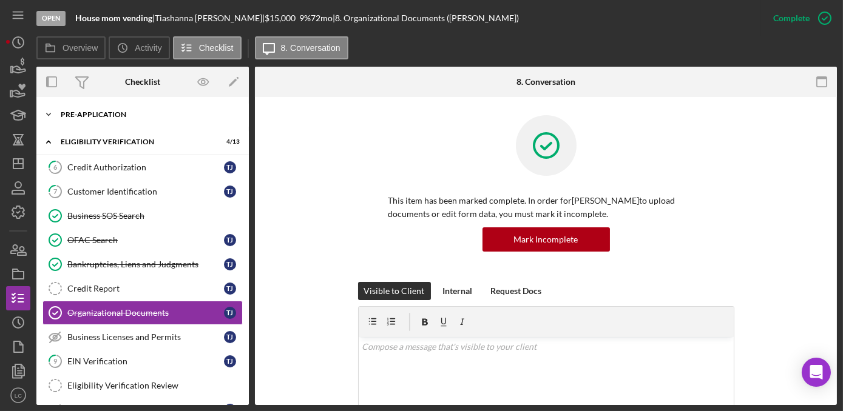
click at [53, 114] on icon "Icon/Expander" at bounding box center [48, 115] width 24 height 24
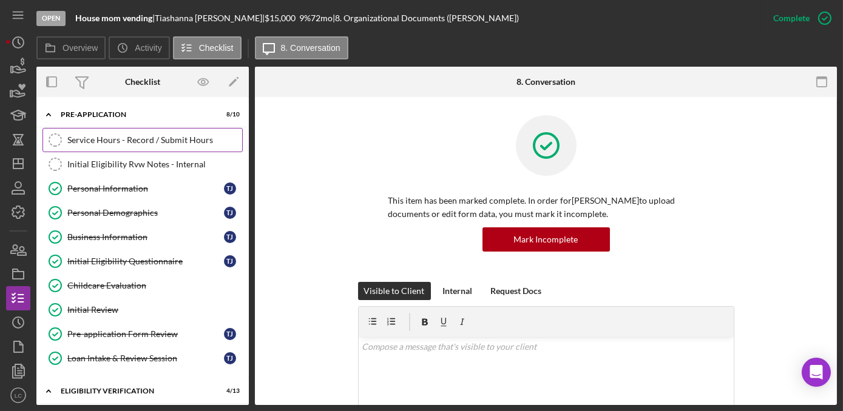
click at [87, 138] on div "Service Hours - Record / Submit Hours" at bounding box center [154, 140] width 175 height 10
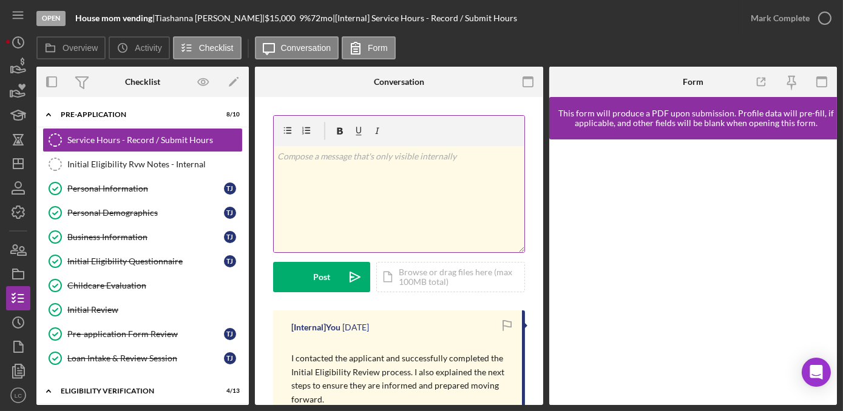
click at [365, 190] on div "v Color teal Color pink Remove color Add row above Add row below Add column bef…" at bounding box center [399, 199] width 251 height 106
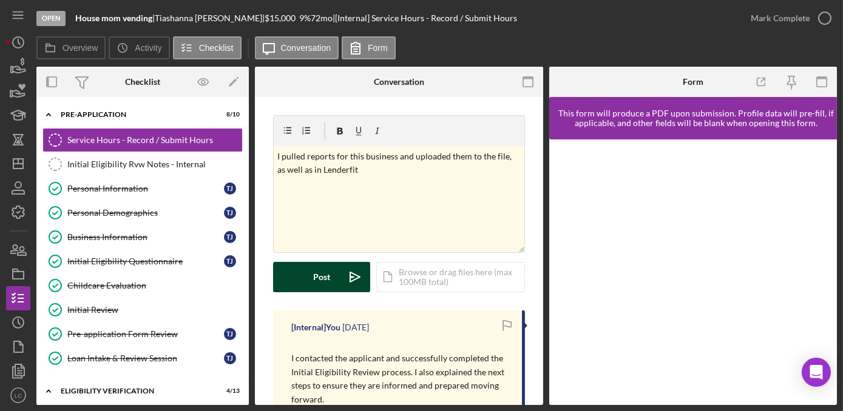
click at [291, 280] on button "Post Icon/icon-invite-send" at bounding box center [321, 277] width 97 height 30
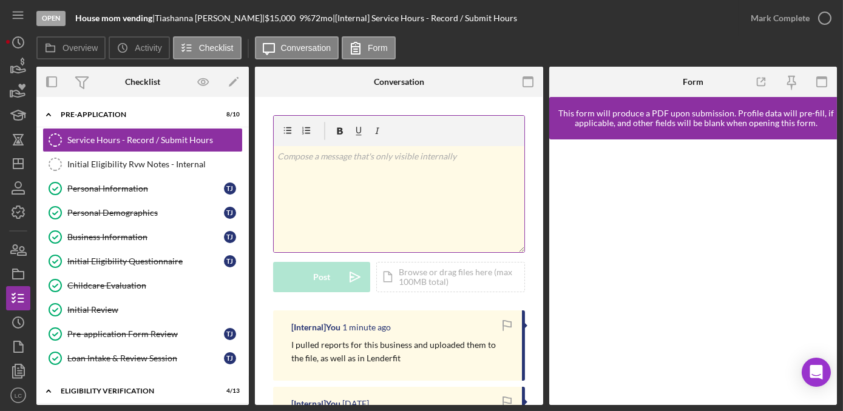
click at [340, 185] on div "v Color teal Color pink Remove color Add row above Add row below Add column bef…" at bounding box center [399, 199] width 251 height 106
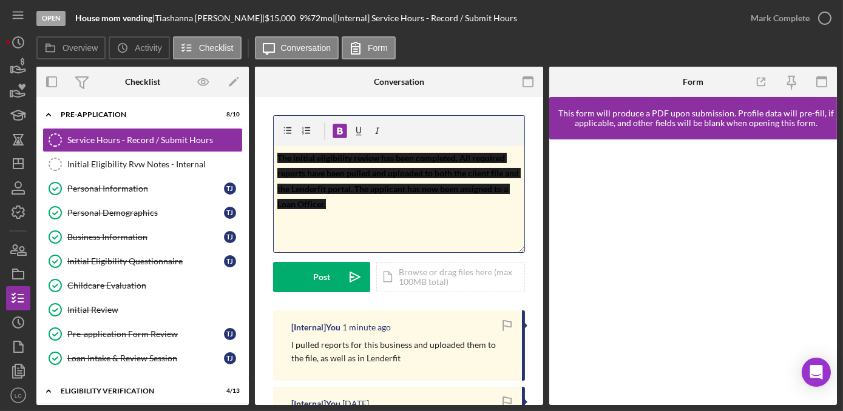
click at [349, 214] on div "v Color teal Color pink Remove color Add row above Add row below Add column bef…" at bounding box center [399, 199] width 251 height 106
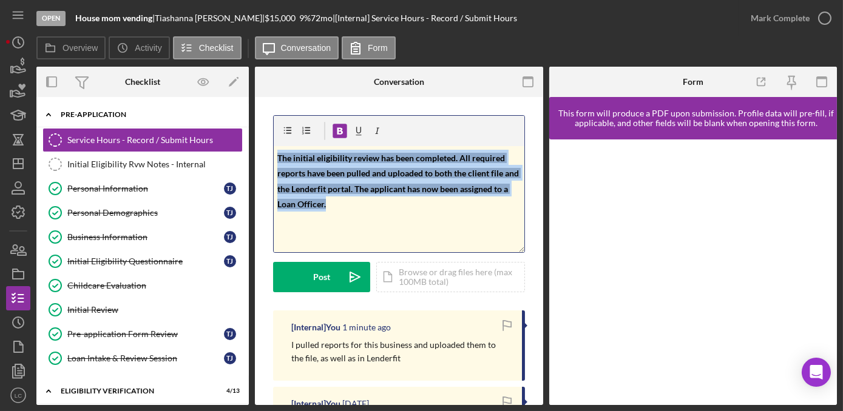
drag, startPoint x: 349, startPoint y: 214, endPoint x: 240, endPoint y: 122, distance: 143.0
click at [240, 122] on div "Overview Internal Workflow Stage Open Icon/Dropdown Arrow Archive (can unarchiv…" at bounding box center [436, 236] width 800 height 339
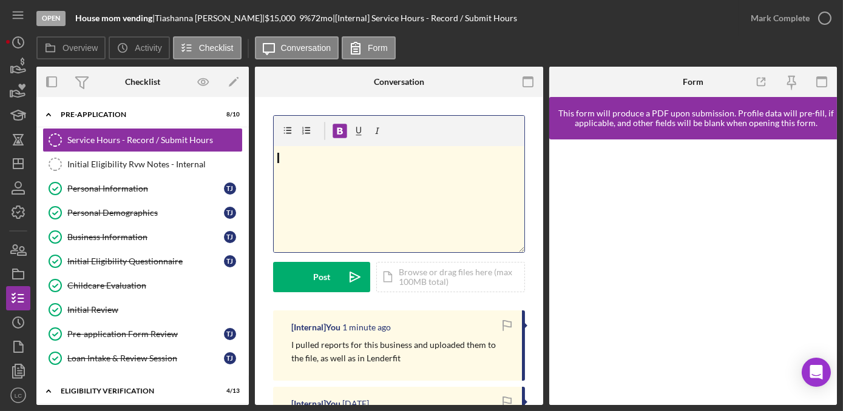
click at [300, 184] on div "v Color teal Color pink Remove color Add row above Add row below Add column bef…" at bounding box center [399, 199] width 251 height 106
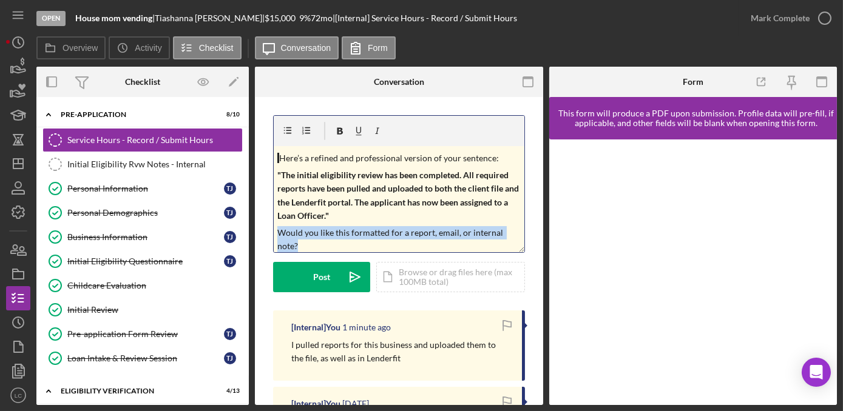
drag, startPoint x: 308, startPoint y: 248, endPoint x: 275, endPoint y: 234, distance: 35.9
click at [275, 234] on div "v Color teal Color pink Remove color Add row above Add row below Add column bef…" at bounding box center [399, 199] width 251 height 106
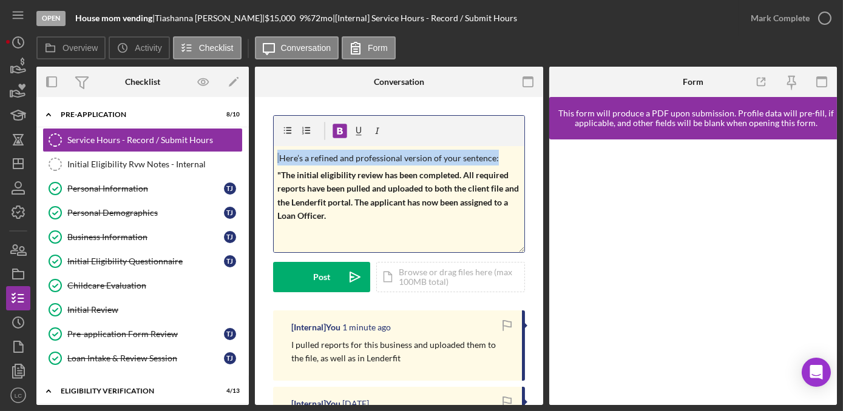
drag, startPoint x: 279, startPoint y: 174, endPoint x: 267, endPoint y: 149, distance: 27.1
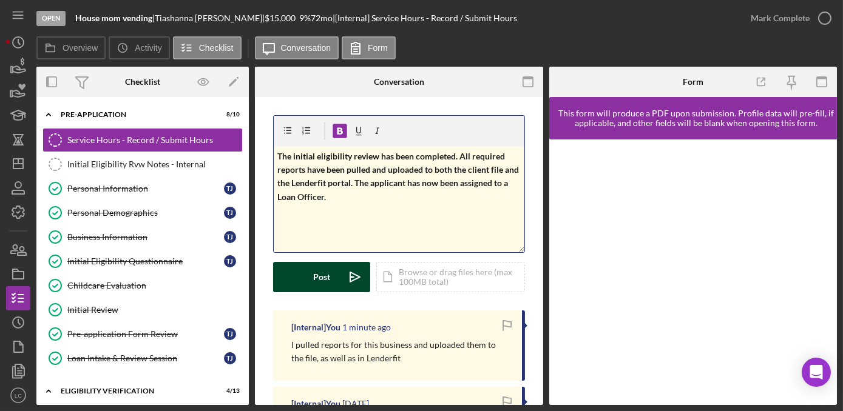
click at [315, 271] on div "Post" at bounding box center [321, 277] width 17 height 30
